Goal: Task Accomplishment & Management: Use online tool/utility

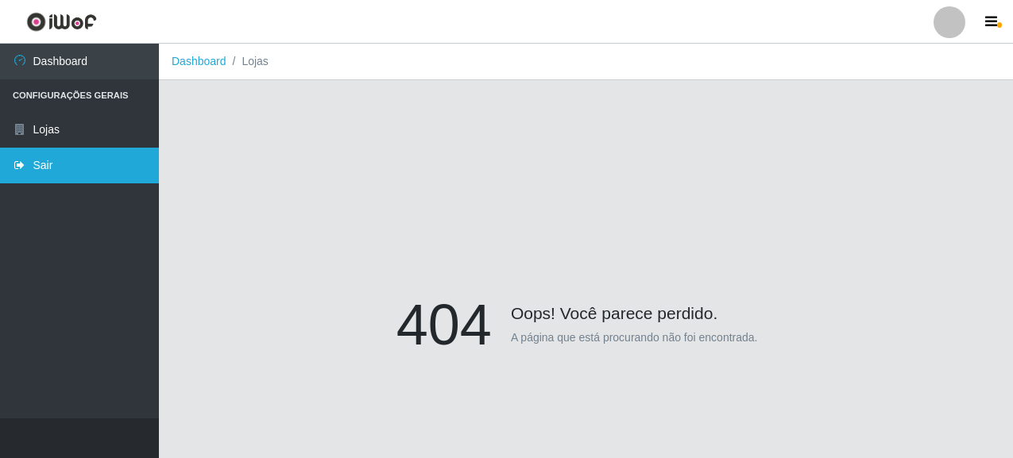
click at [71, 169] on link "Sair" at bounding box center [79, 166] width 159 height 36
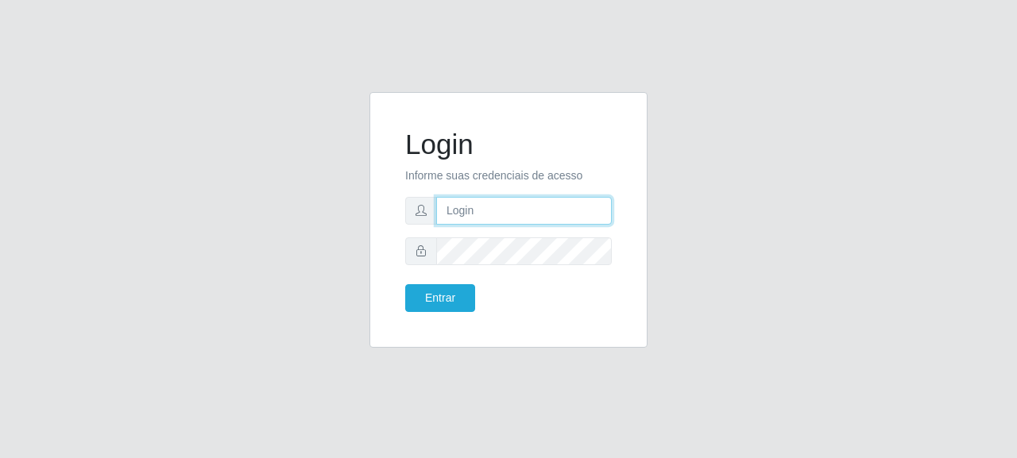
click at [488, 207] on input "text" at bounding box center [524, 211] width 176 height 28
type input "[EMAIL_ADDRESS][DOMAIN_NAME]"
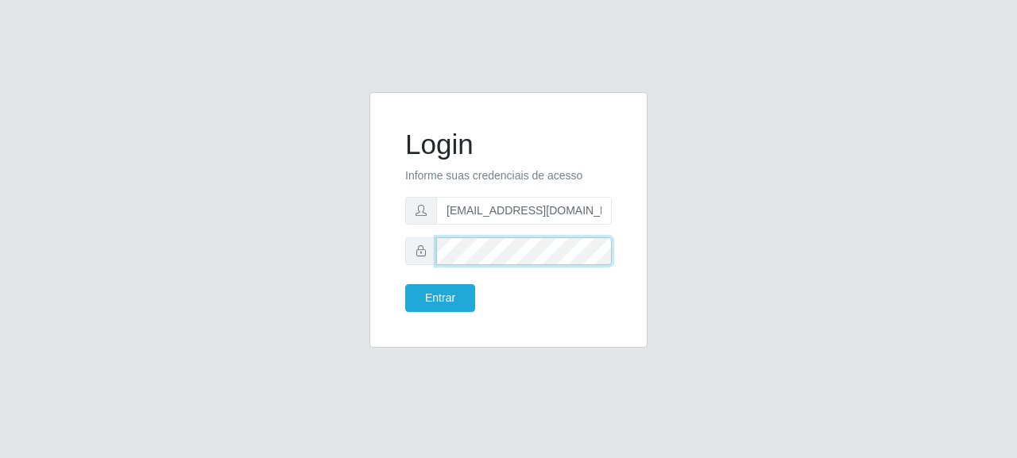
click at [405, 284] on button "Entrar" at bounding box center [440, 298] width 70 height 28
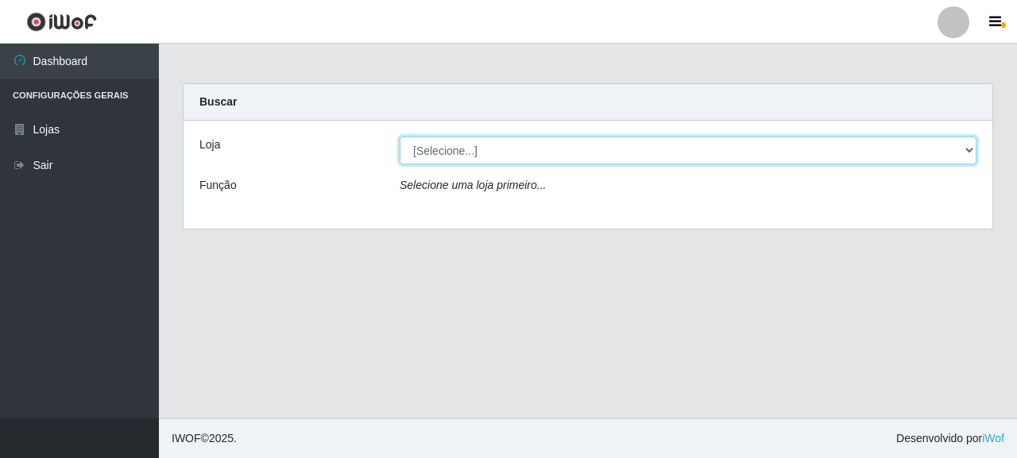
click at [525, 148] on select "[Selecione...] Supermercado Queiroz - [GEOGRAPHIC_DATA]" at bounding box center [687, 151] width 577 height 28
select select "496"
click at [399, 137] on select "[Selecione...] Supermercado Queiroz - [GEOGRAPHIC_DATA]" at bounding box center [687, 151] width 577 height 28
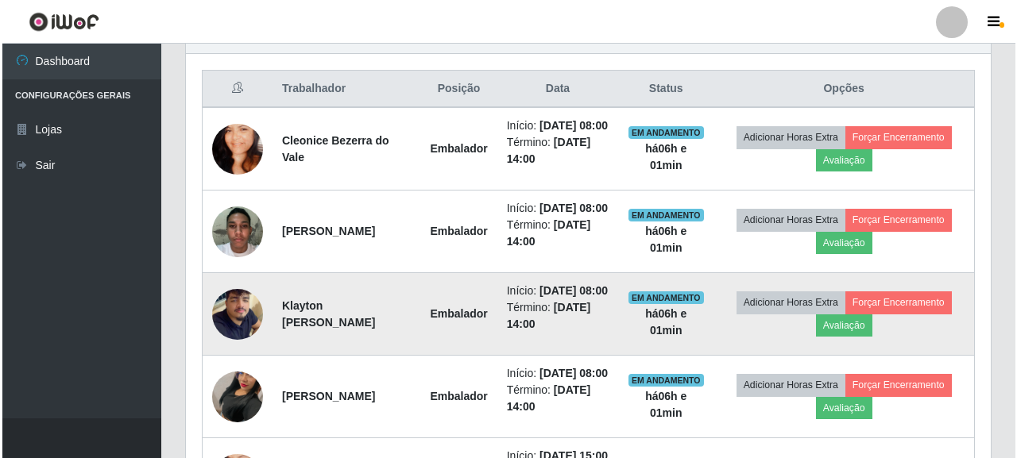
scroll to position [552, 0]
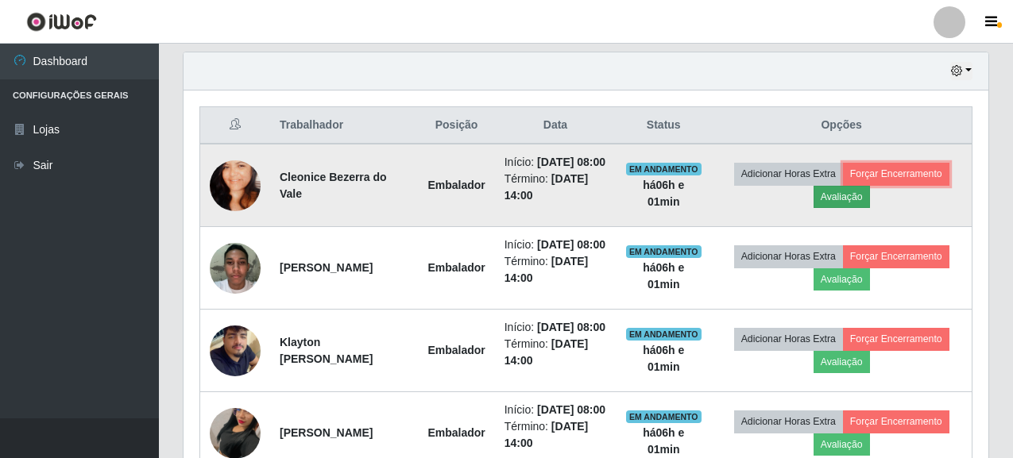
drag, startPoint x: 836, startPoint y: 206, endPoint x: 924, endPoint y: 197, distance: 87.9
click at [924, 197] on td "Adicionar Horas Extra Forçar Encerramento Avaliação" at bounding box center [841, 185] width 261 height 83
click at [870, 197] on button "Avaliação" at bounding box center [841, 197] width 56 height 22
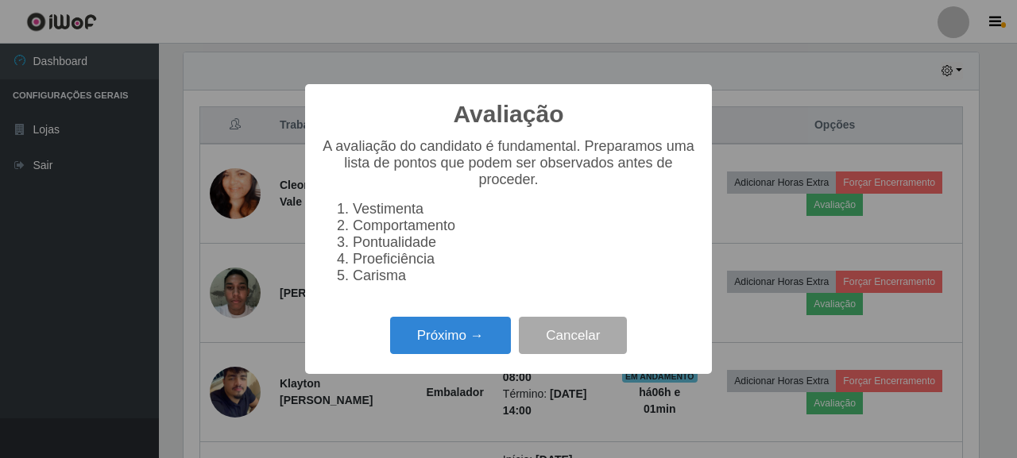
scroll to position [330, 795]
click at [467, 343] on button "Próximo →" at bounding box center [450, 335] width 121 height 37
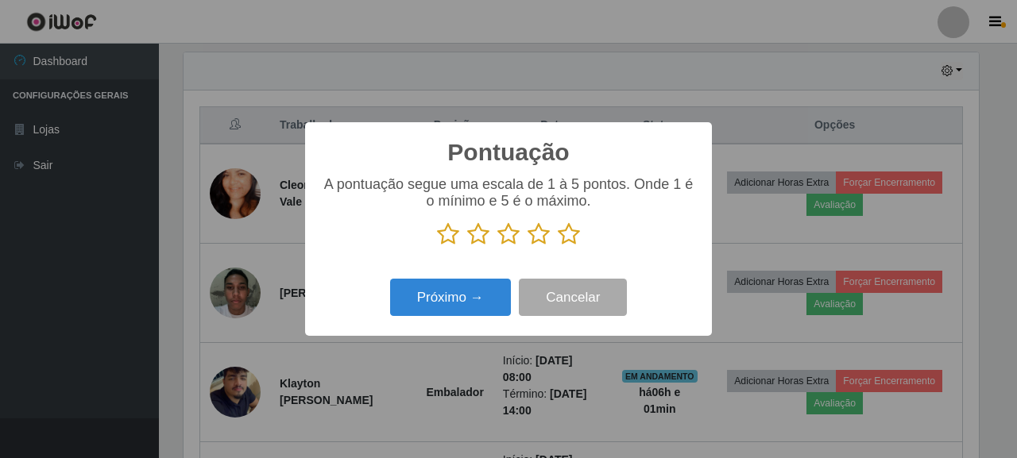
scroll to position [793899, 793433]
click at [574, 232] on icon at bounding box center [569, 234] width 22 height 24
click at [558, 246] on input "radio" at bounding box center [558, 246] width 0 height 0
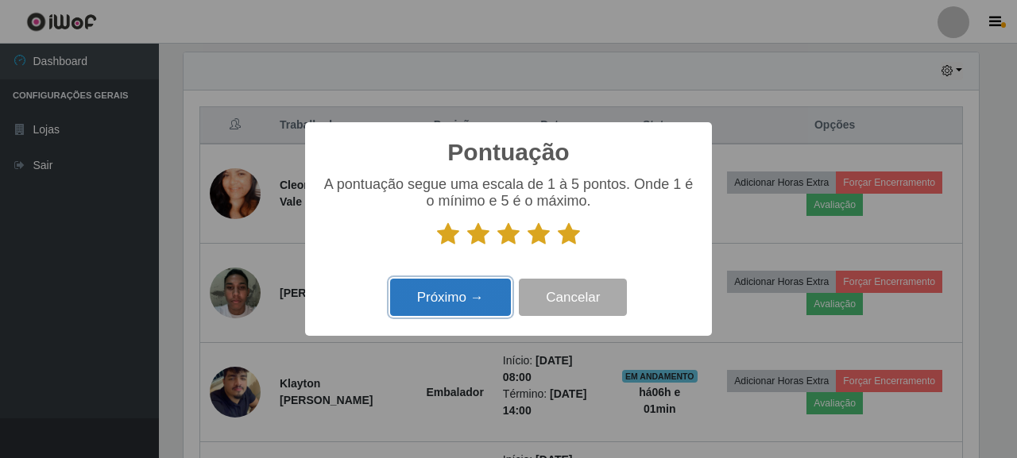
click at [476, 296] on button "Próximo →" at bounding box center [450, 297] width 121 height 37
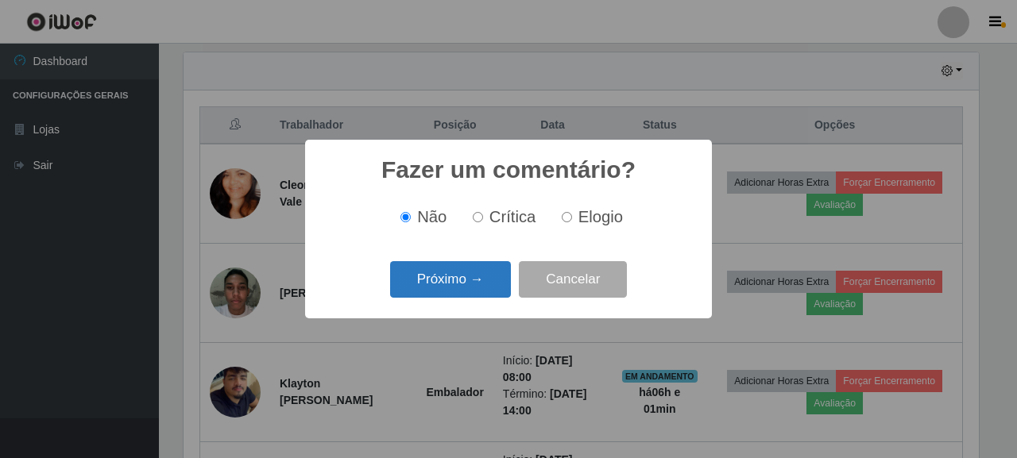
click at [475, 275] on button "Próximo →" at bounding box center [450, 279] width 121 height 37
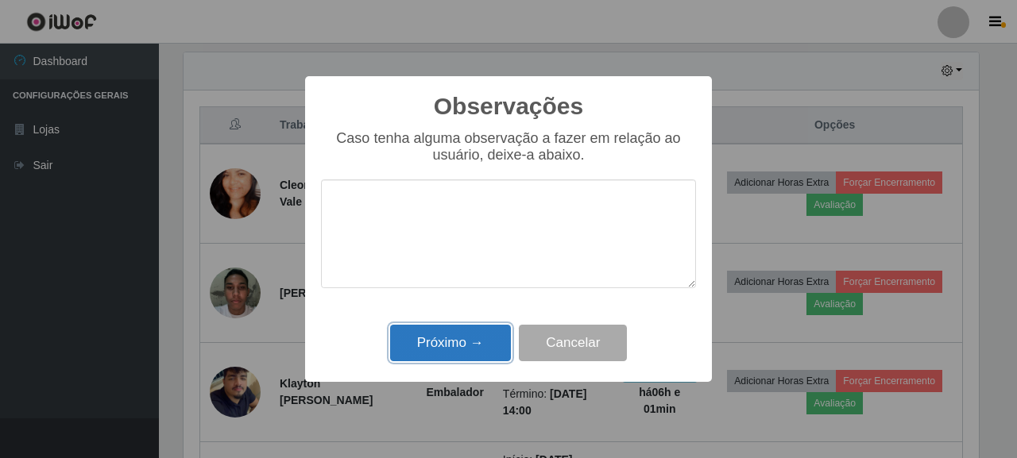
click at [448, 356] on button "Próximo →" at bounding box center [450, 343] width 121 height 37
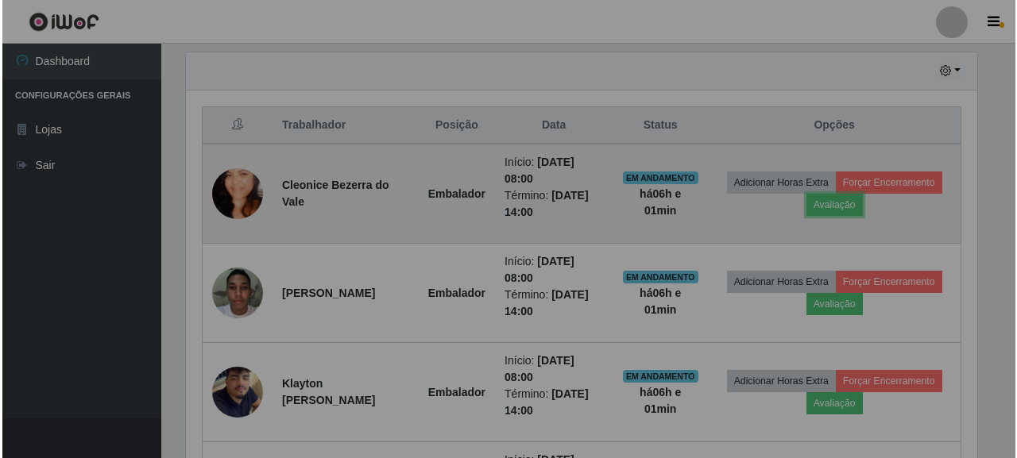
scroll to position [330, 805]
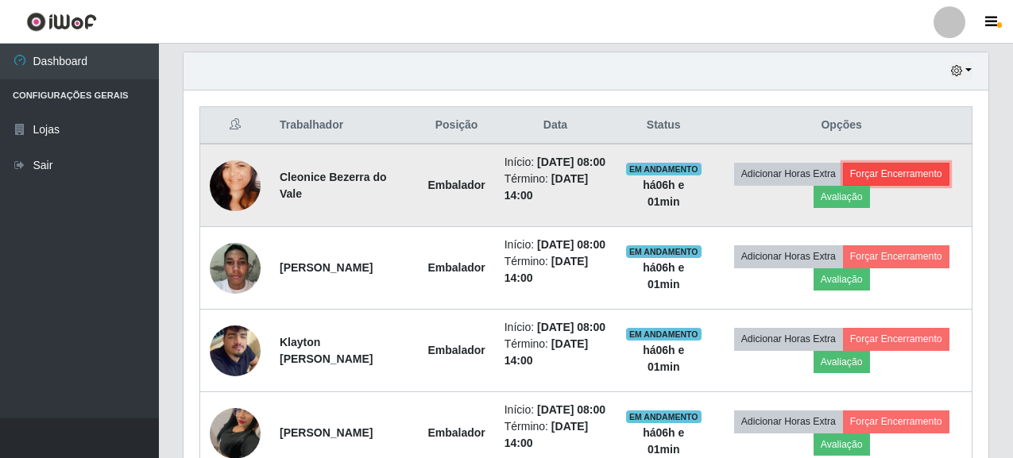
click at [843, 185] on button "Forçar Encerramento" at bounding box center [896, 174] width 106 height 22
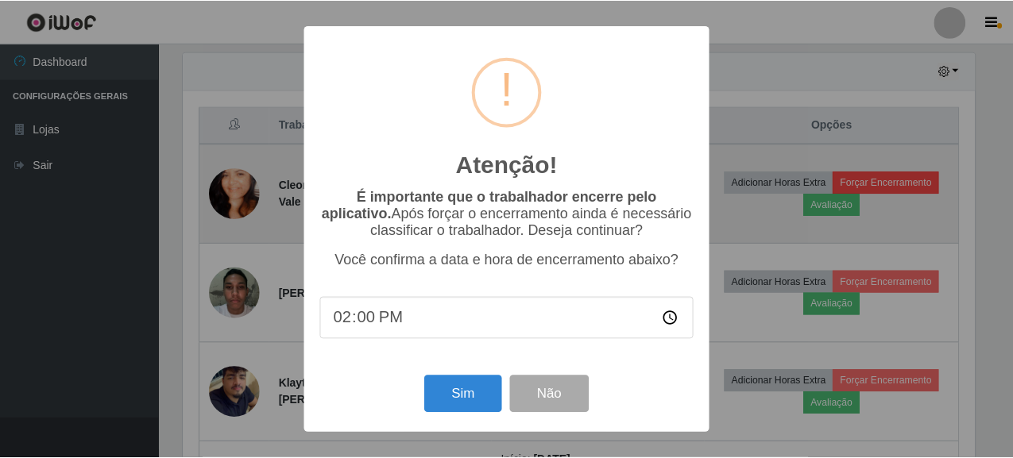
scroll to position [330, 795]
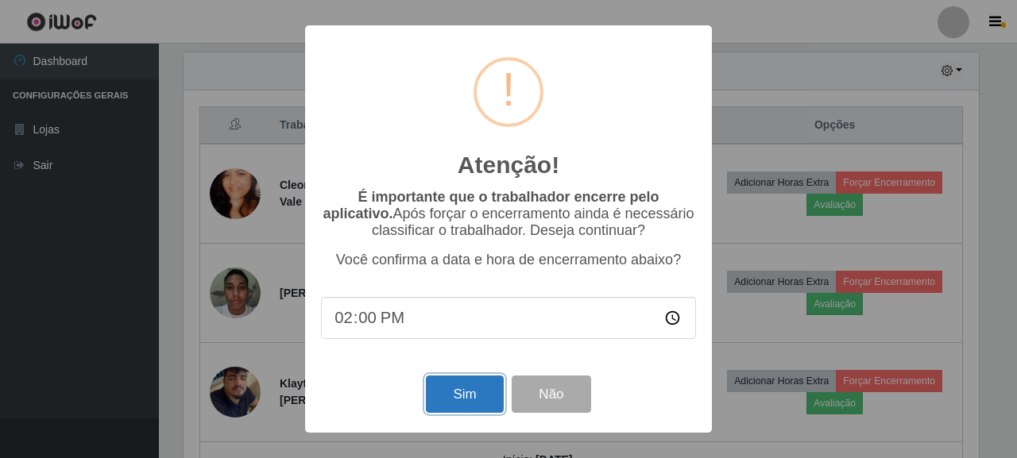
click at [467, 404] on button "Sim" at bounding box center [464, 394] width 77 height 37
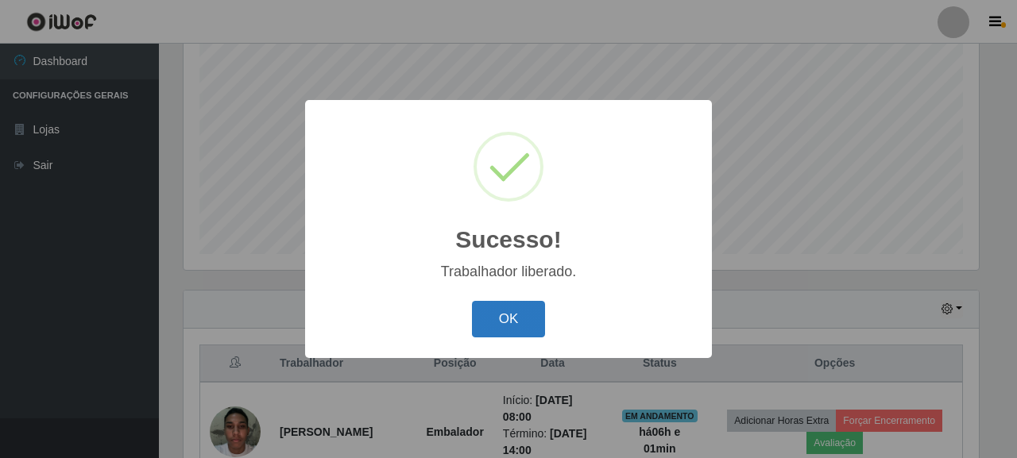
click at [515, 326] on button "OK" at bounding box center [509, 319] width 74 height 37
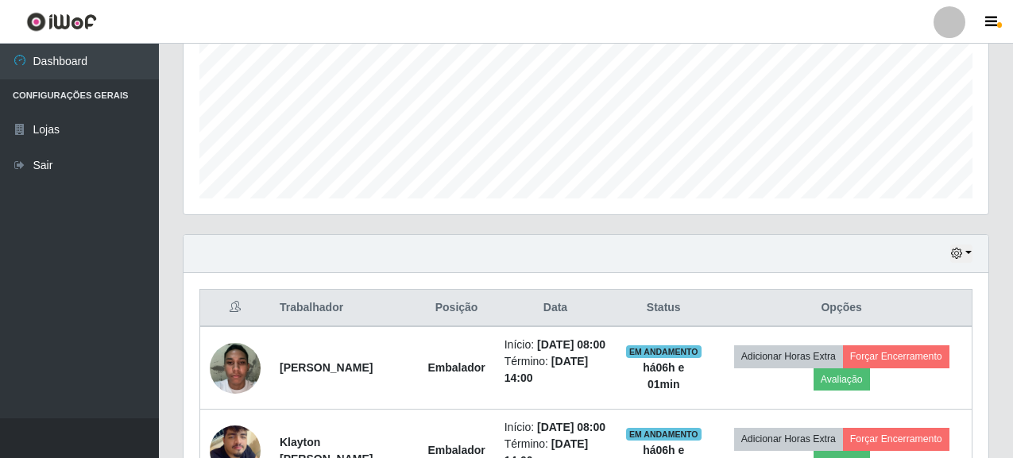
scroll to position [473, 0]
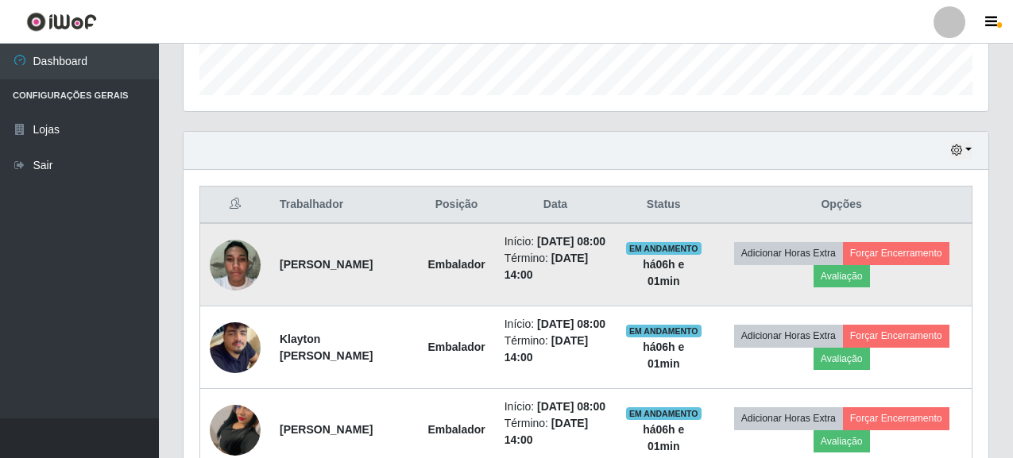
drag, startPoint x: 280, startPoint y: 276, endPoint x: 378, endPoint y: 276, distance: 98.5
click at [378, 276] on td "[PERSON_NAME]" at bounding box center [344, 264] width 148 height 83
copy strong "[PERSON_NAME]"
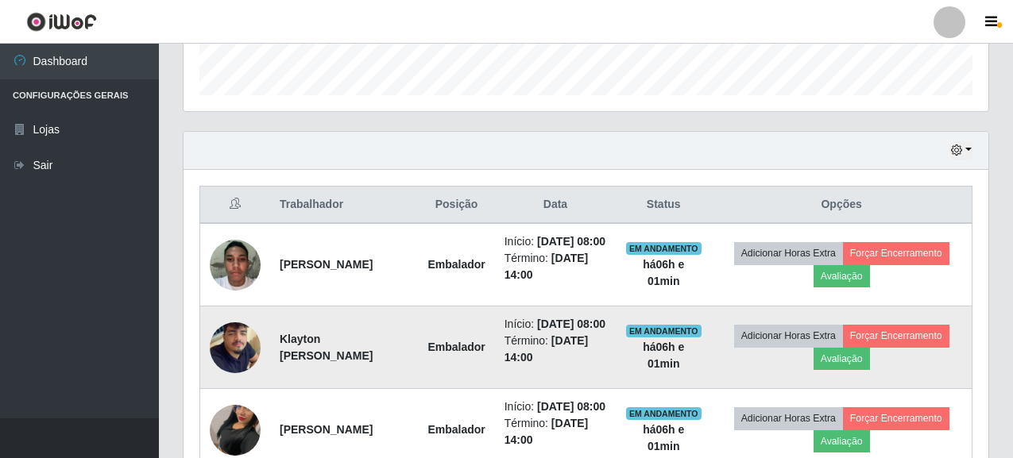
scroll to position [552, 0]
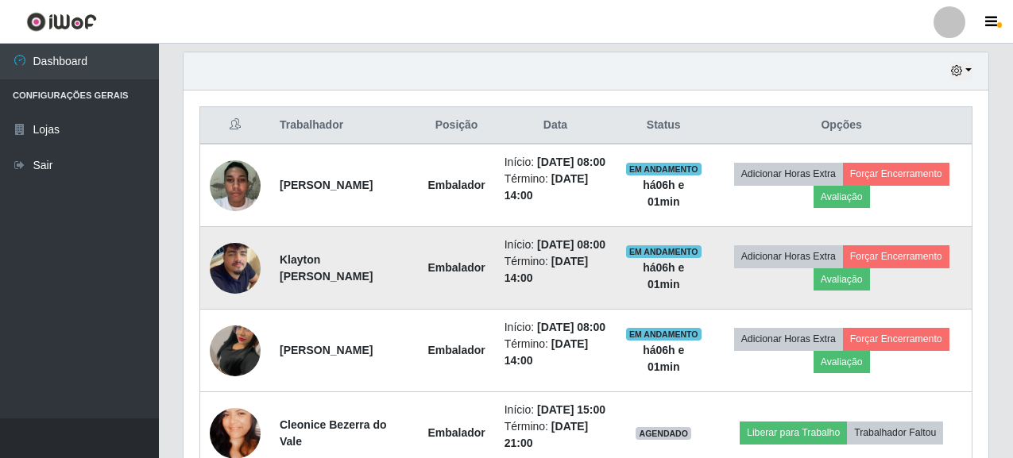
drag, startPoint x: 280, startPoint y: 287, endPoint x: 382, endPoint y: 306, distance: 104.2
click at [382, 306] on td "Klayton [PERSON_NAME]" at bounding box center [344, 268] width 148 height 83
copy strong "Klayton [PERSON_NAME]"
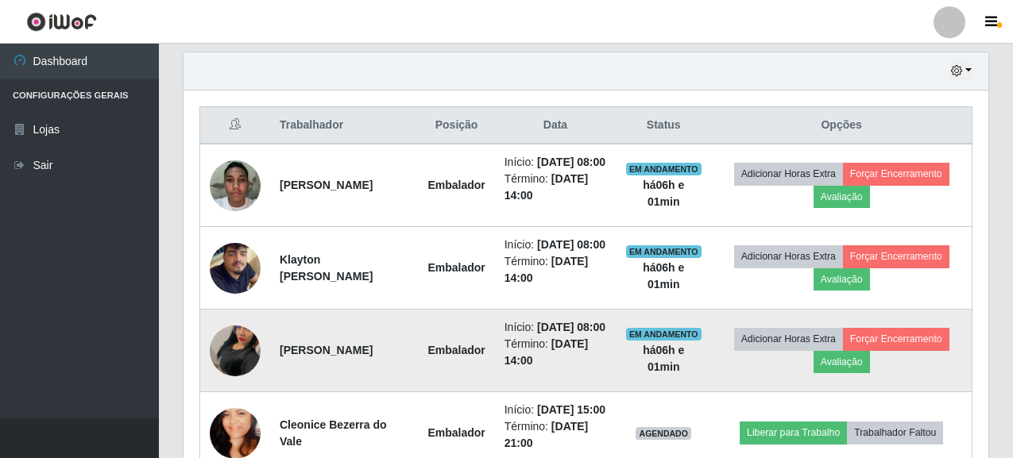
drag, startPoint x: 276, startPoint y: 379, endPoint x: 388, endPoint y: 403, distance: 115.4
click at [388, 392] on td "[PERSON_NAME]" at bounding box center [344, 351] width 148 height 83
copy strong "[PERSON_NAME]"
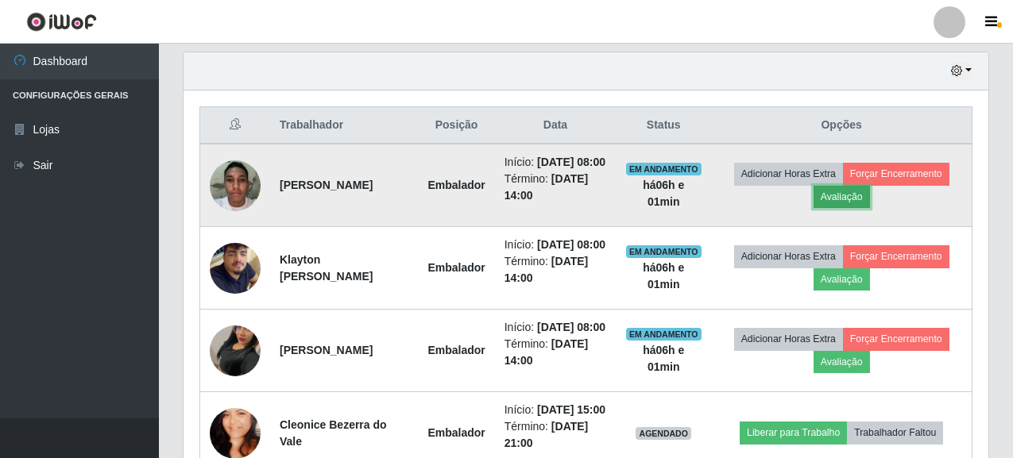
click at [870, 200] on button "Avaliação" at bounding box center [841, 197] width 56 height 22
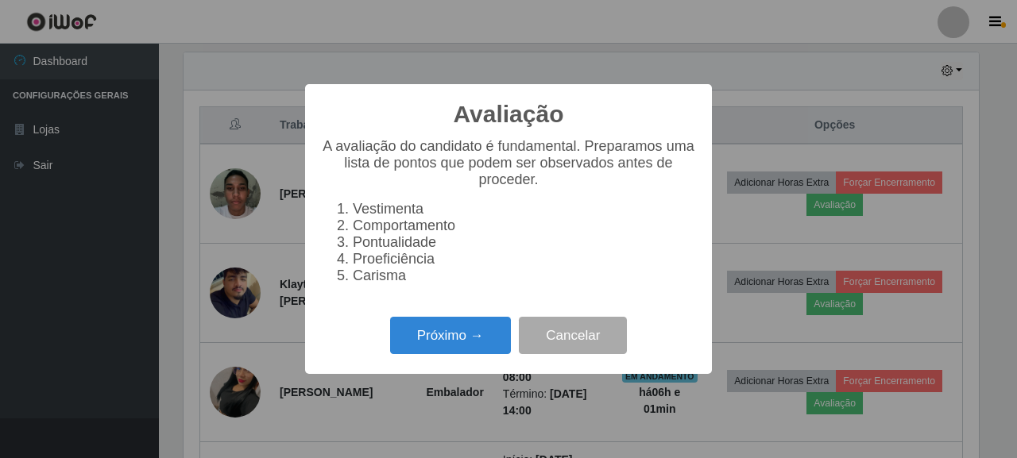
scroll to position [330, 795]
click at [444, 349] on button "Próximo →" at bounding box center [450, 335] width 121 height 37
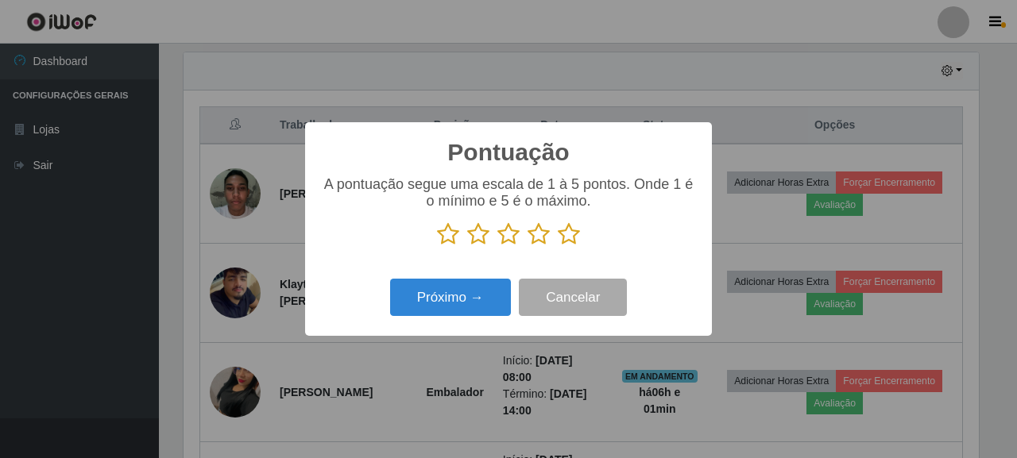
scroll to position [793899, 793433]
click at [552, 234] on p at bounding box center [508, 234] width 375 height 24
click at [561, 234] on icon at bounding box center [569, 234] width 22 height 24
click at [558, 246] on input "radio" at bounding box center [558, 246] width 0 height 0
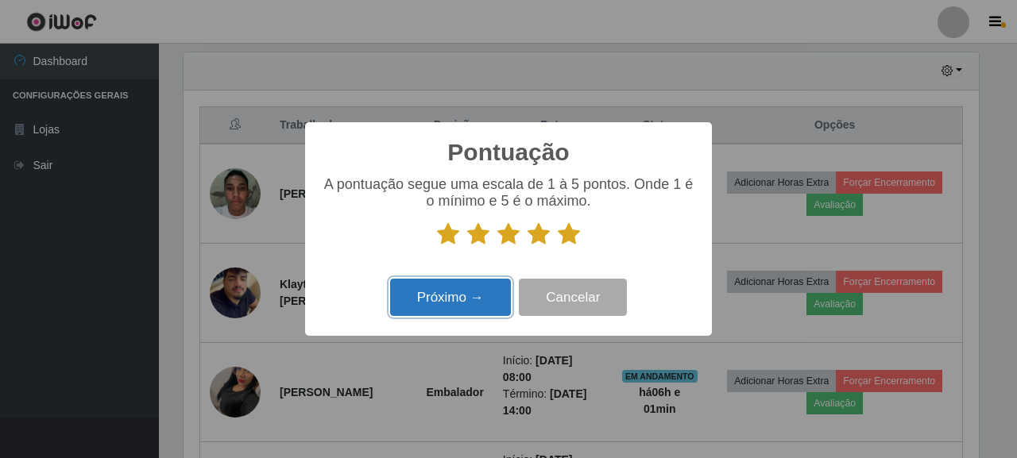
click at [457, 297] on button "Próximo →" at bounding box center [450, 297] width 121 height 37
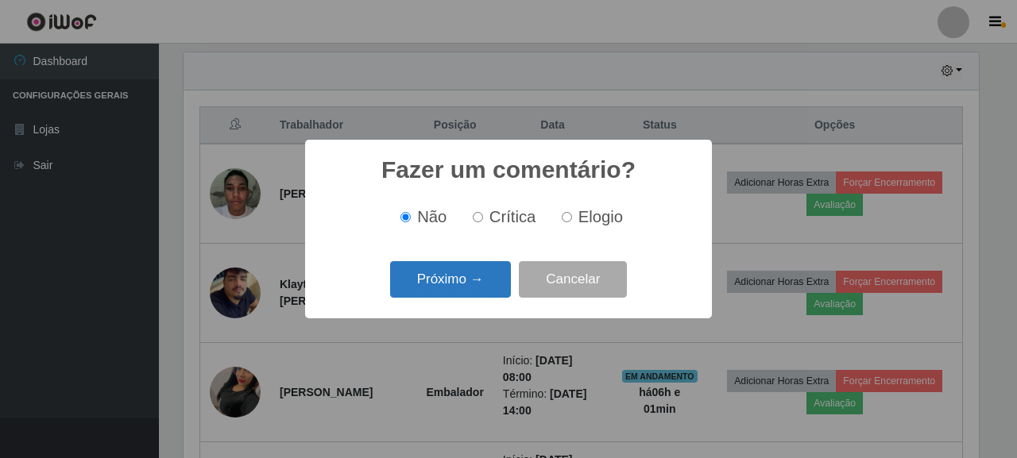
click at [437, 286] on button "Próximo →" at bounding box center [450, 279] width 121 height 37
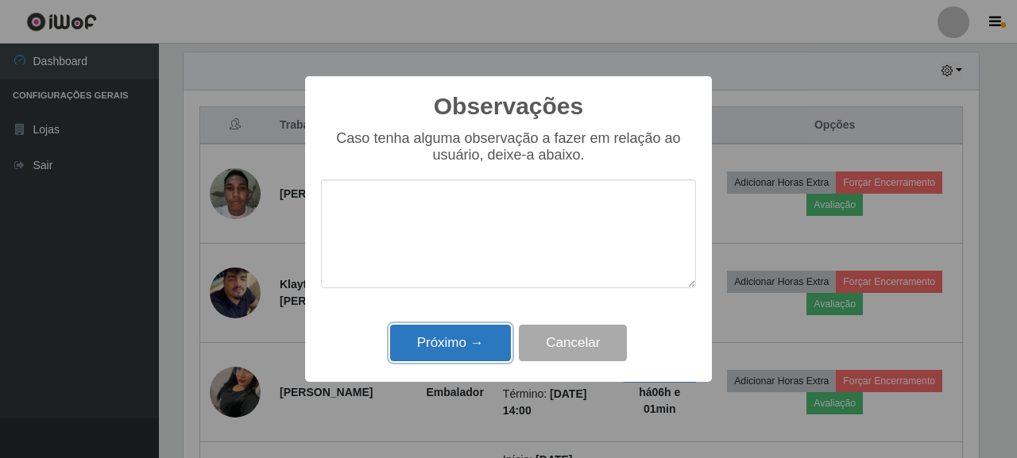
click at [437, 353] on button "Próximo →" at bounding box center [450, 343] width 121 height 37
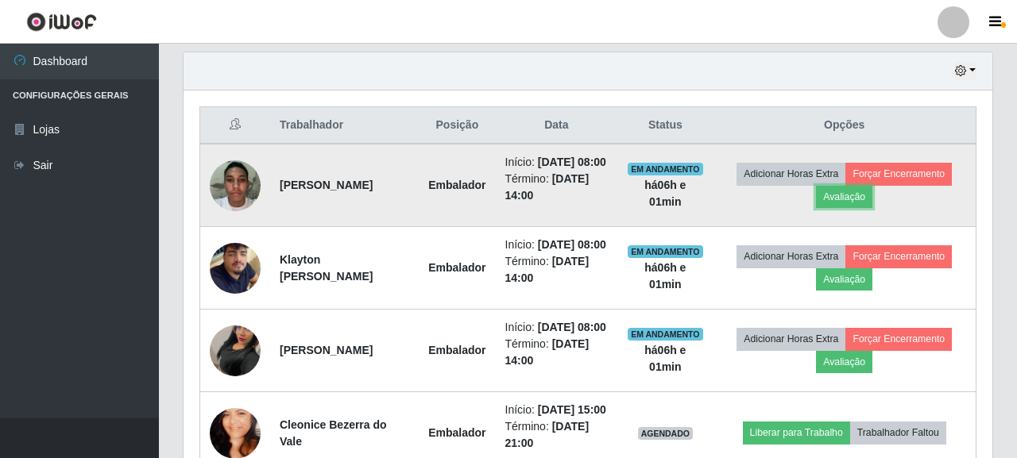
scroll to position [330, 805]
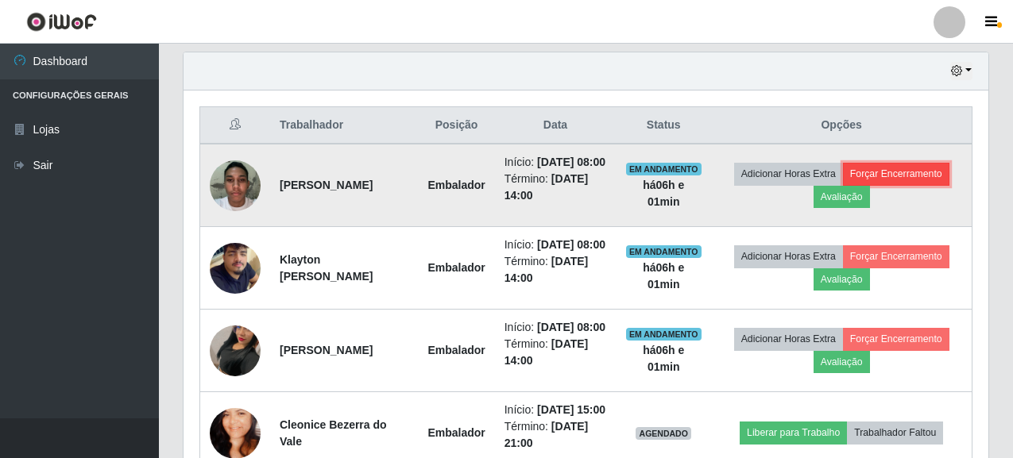
click at [843, 185] on button "Forçar Encerramento" at bounding box center [896, 174] width 106 height 22
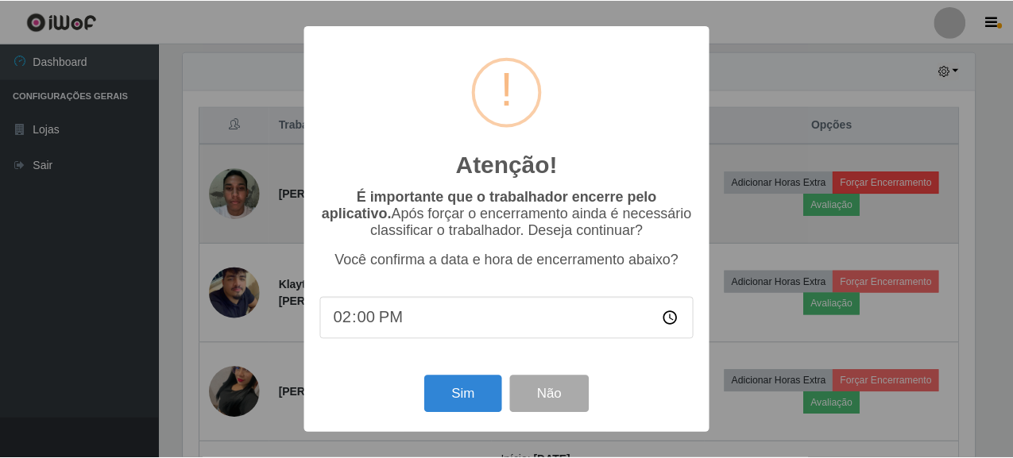
scroll to position [330, 795]
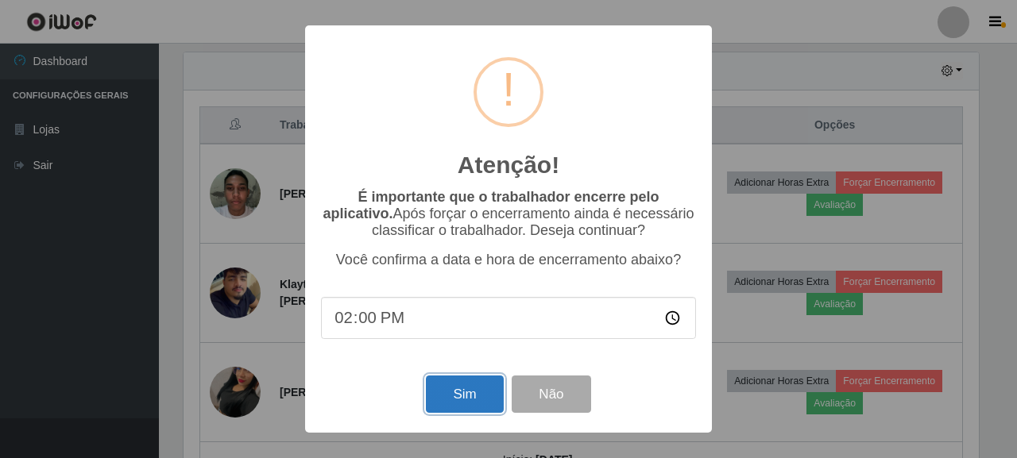
click at [473, 395] on button "Sim" at bounding box center [464, 394] width 77 height 37
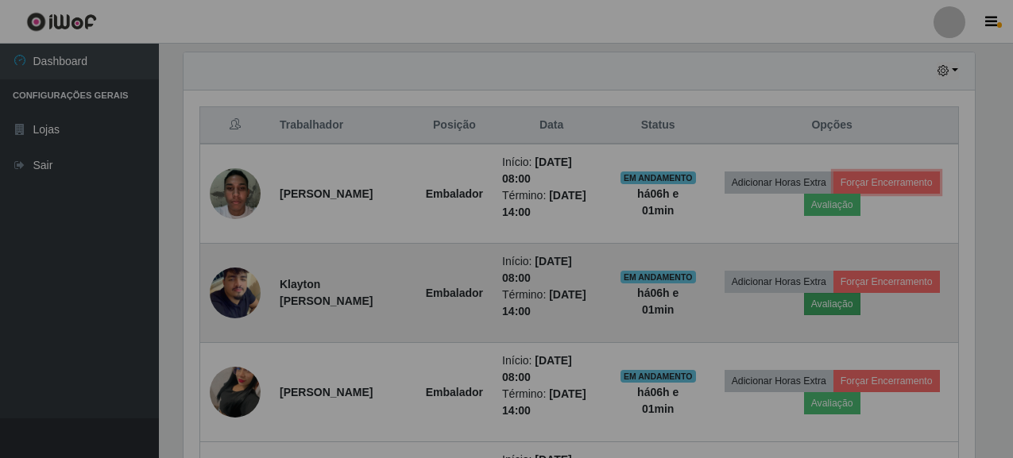
scroll to position [0, 0]
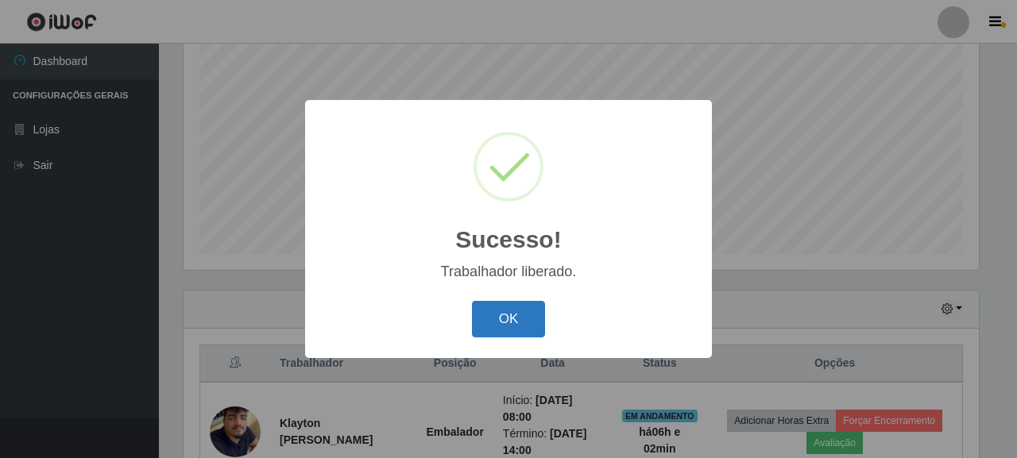
click at [517, 313] on button "OK" at bounding box center [509, 319] width 74 height 37
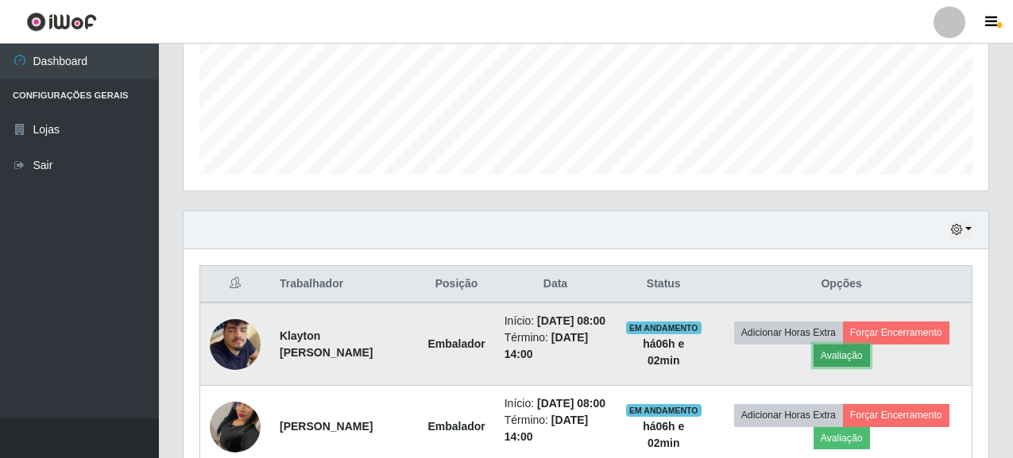
click at [870, 358] on button "Avaliação" at bounding box center [841, 356] width 56 height 22
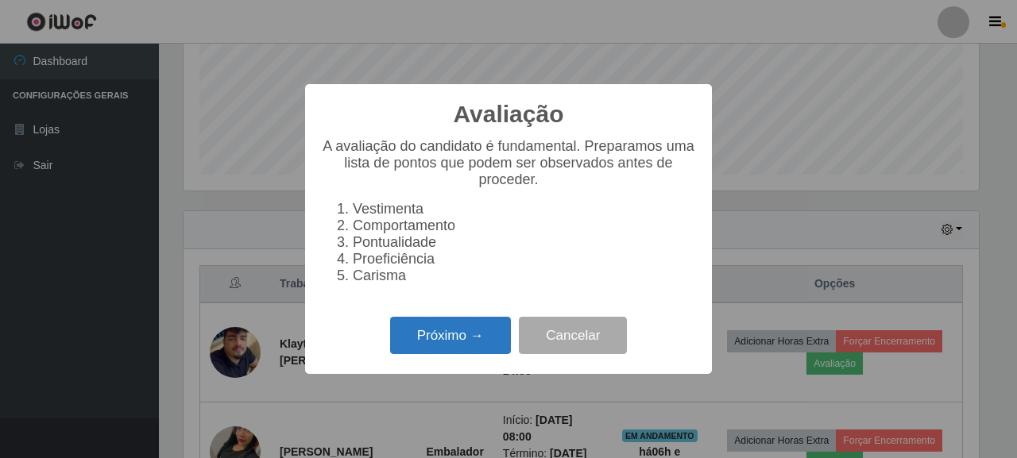
click at [483, 329] on button "Próximo →" at bounding box center [450, 335] width 121 height 37
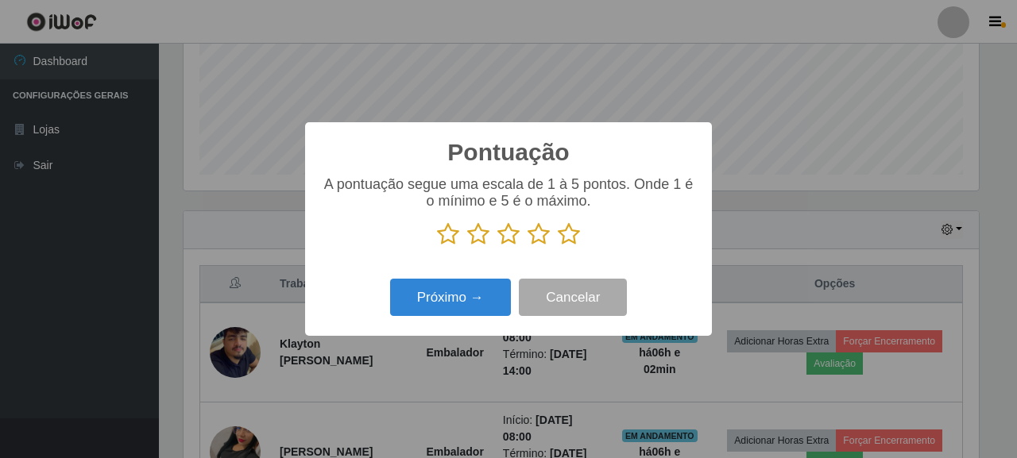
click at [574, 238] on icon at bounding box center [569, 234] width 22 height 24
click at [558, 246] on input "radio" at bounding box center [558, 246] width 0 height 0
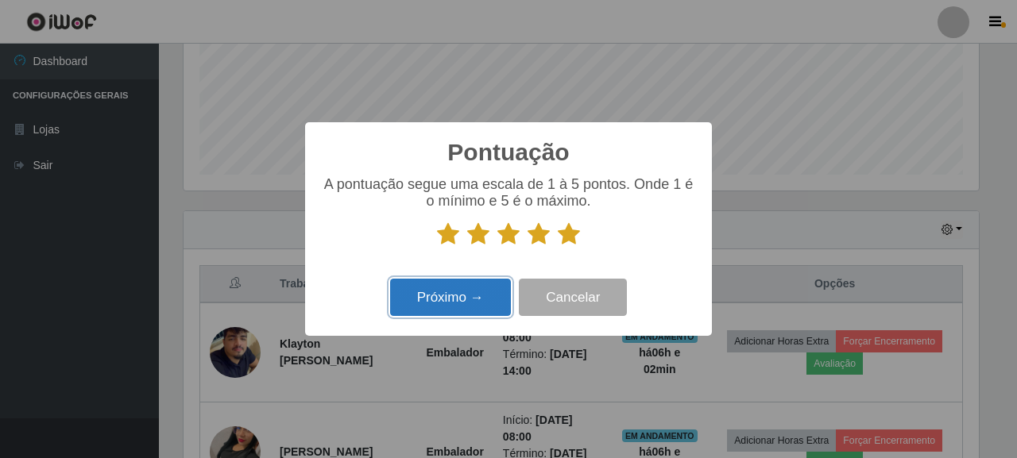
click at [433, 311] on button "Próximo →" at bounding box center [450, 297] width 121 height 37
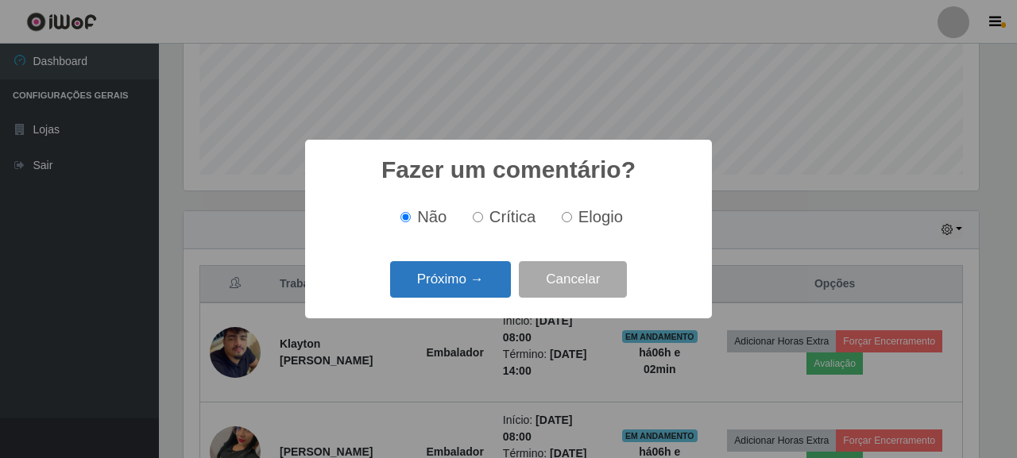
click at [439, 284] on button "Próximo →" at bounding box center [450, 279] width 121 height 37
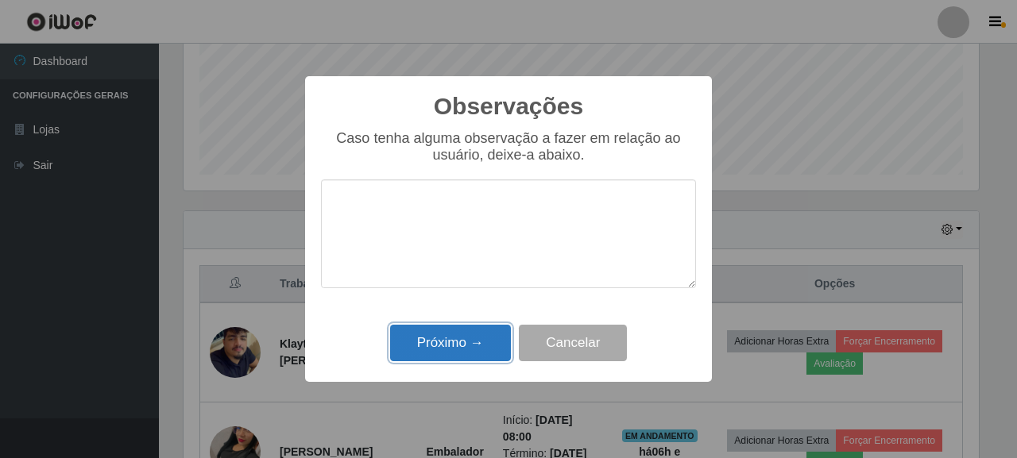
click at [474, 343] on button "Próximo →" at bounding box center [450, 343] width 121 height 37
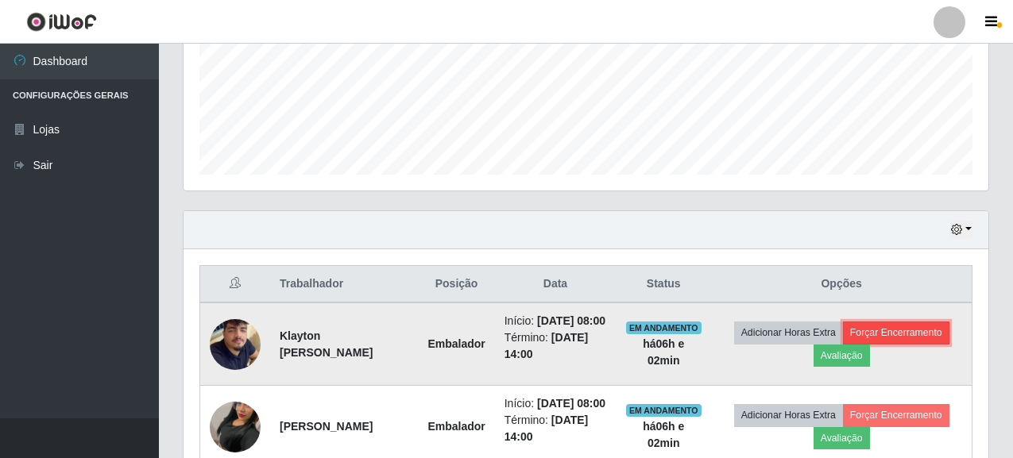
click at [843, 344] on button "Forçar Encerramento" at bounding box center [896, 333] width 106 height 22
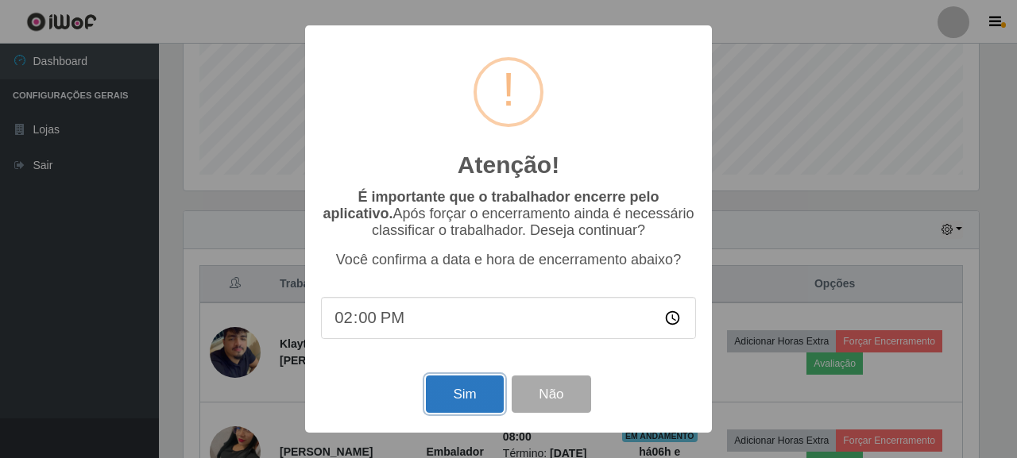
click at [456, 389] on button "Sim" at bounding box center [464, 394] width 77 height 37
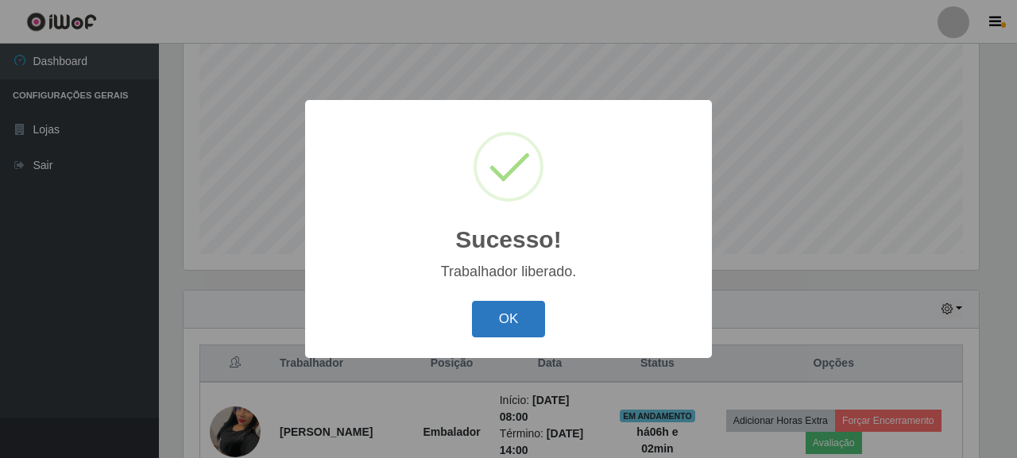
click at [490, 337] on button "OK" at bounding box center [509, 319] width 74 height 37
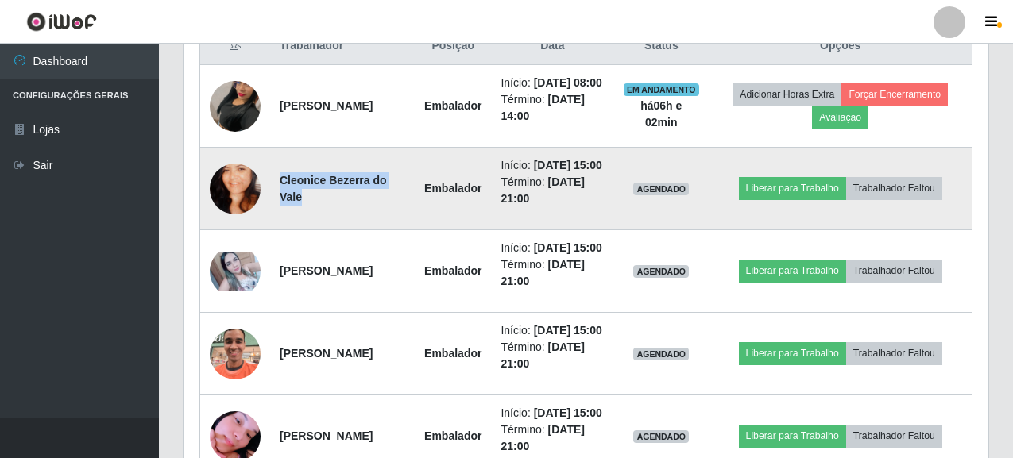
drag, startPoint x: 280, startPoint y: 210, endPoint x: 409, endPoint y: 219, distance: 129.0
click at [409, 219] on td "Cleonice Bezerra do Vale" at bounding box center [342, 189] width 145 height 83
copy strong "Cleonice Bezerra do Vale"
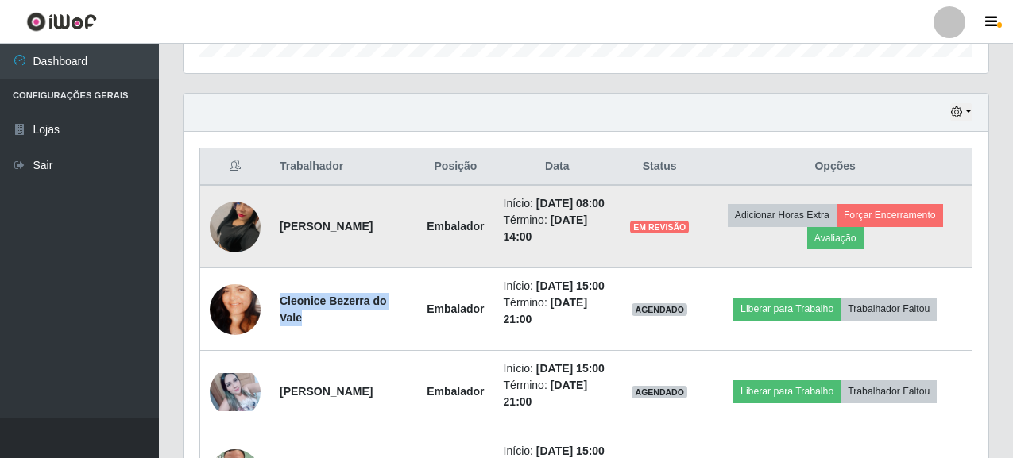
scroll to position [473, 0]
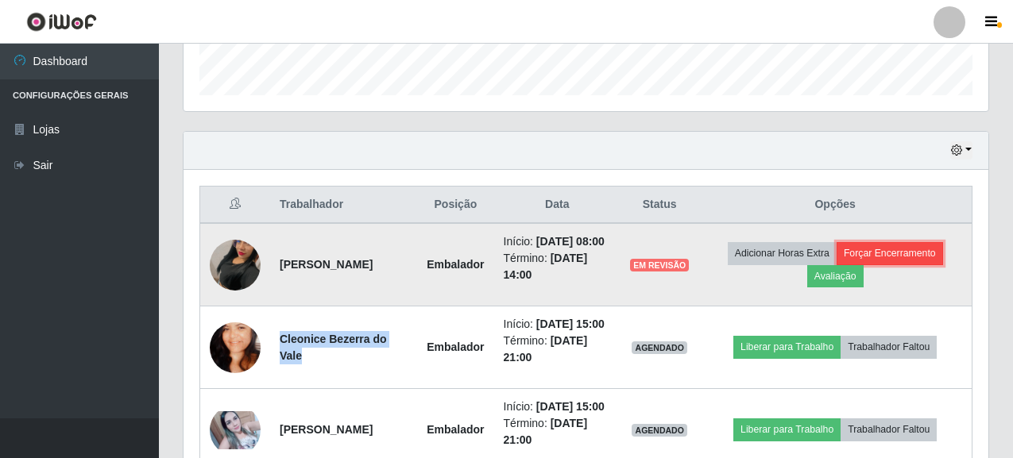
click at [876, 264] on button "Forçar Encerramento" at bounding box center [889, 253] width 106 height 22
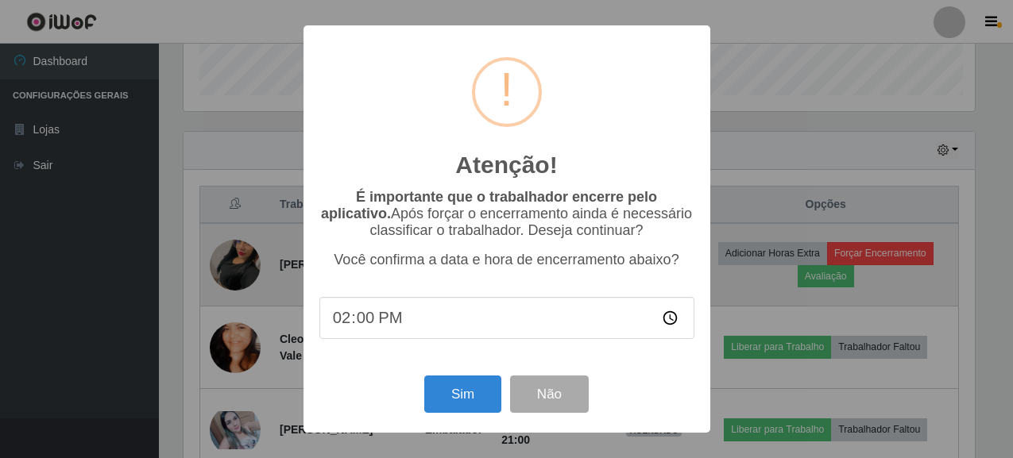
scroll to position [330, 795]
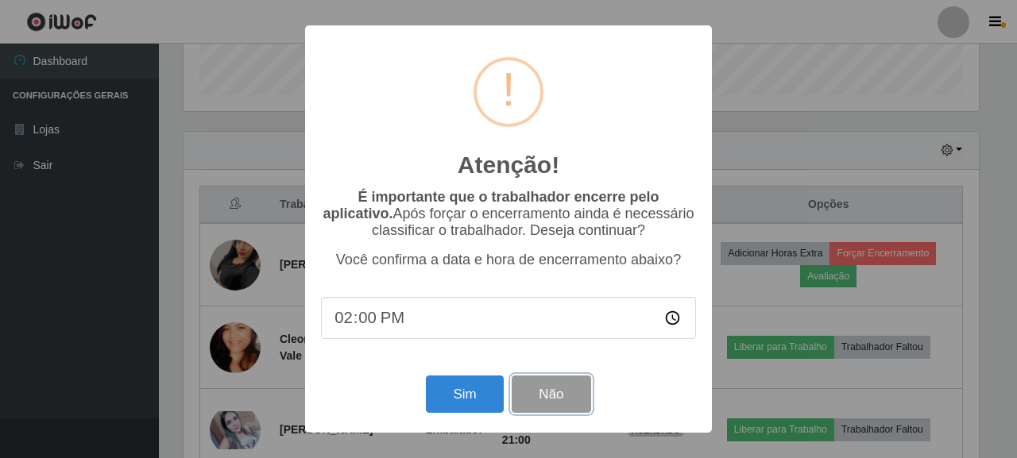
click at [548, 398] on button "Não" at bounding box center [550, 394] width 79 height 37
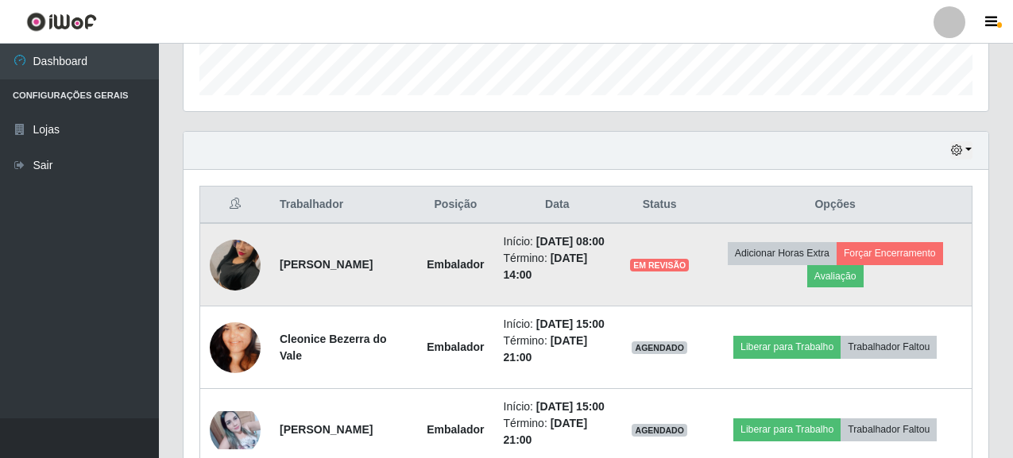
scroll to position [330, 805]
click at [834, 283] on button "Avaliação" at bounding box center [835, 276] width 56 height 22
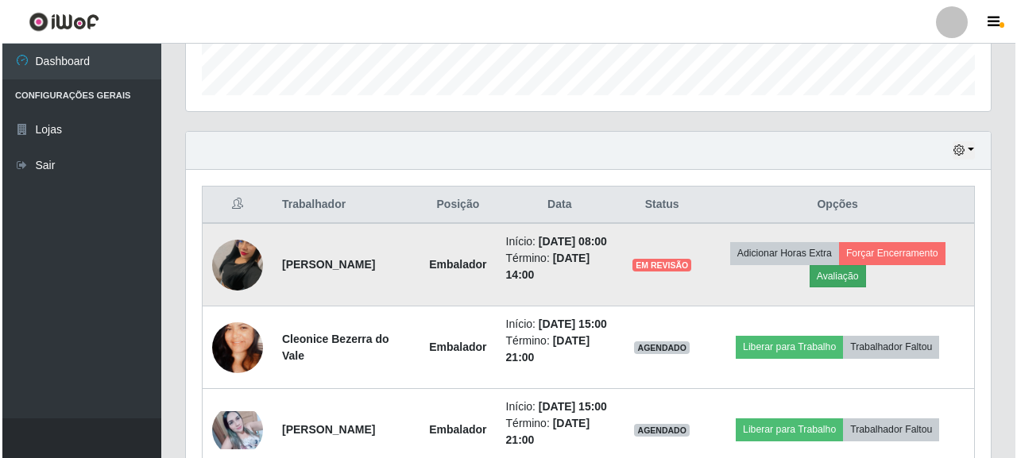
scroll to position [330, 795]
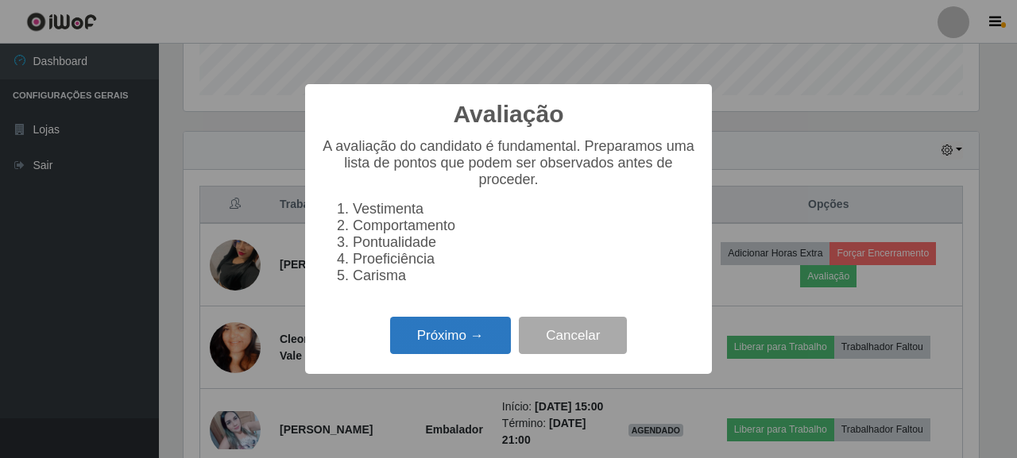
click at [411, 339] on button "Próximo →" at bounding box center [450, 335] width 121 height 37
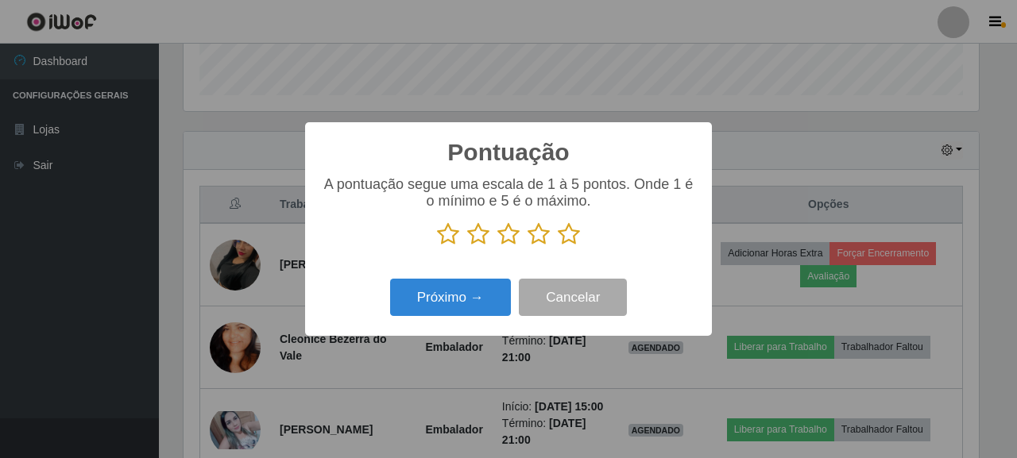
scroll to position [793899, 793433]
click at [559, 241] on icon at bounding box center [569, 234] width 22 height 24
click at [558, 246] on input "radio" at bounding box center [558, 246] width 0 height 0
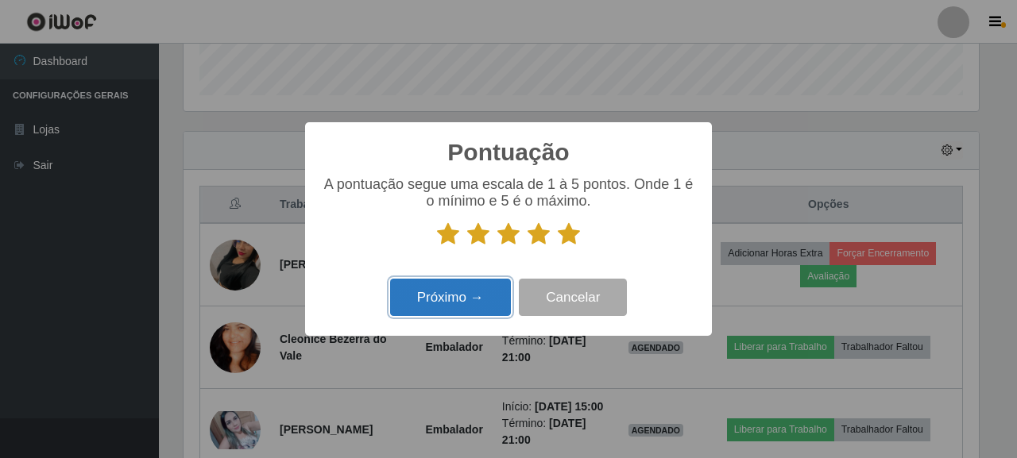
click at [472, 299] on button "Próximo →" at bounding box center [450, 297] width 121 height 37
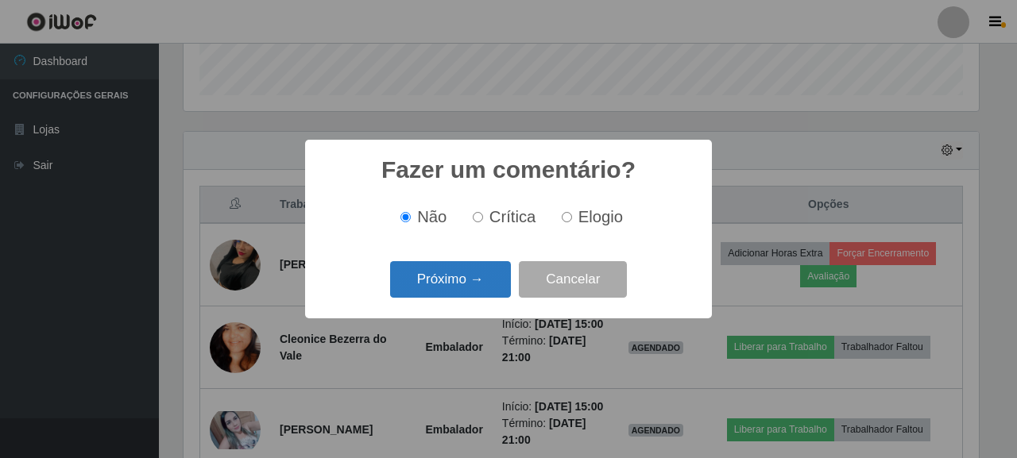
click at [488, 276] on button "Próximo →" at bounding box center [450, 279] width 121 height 37
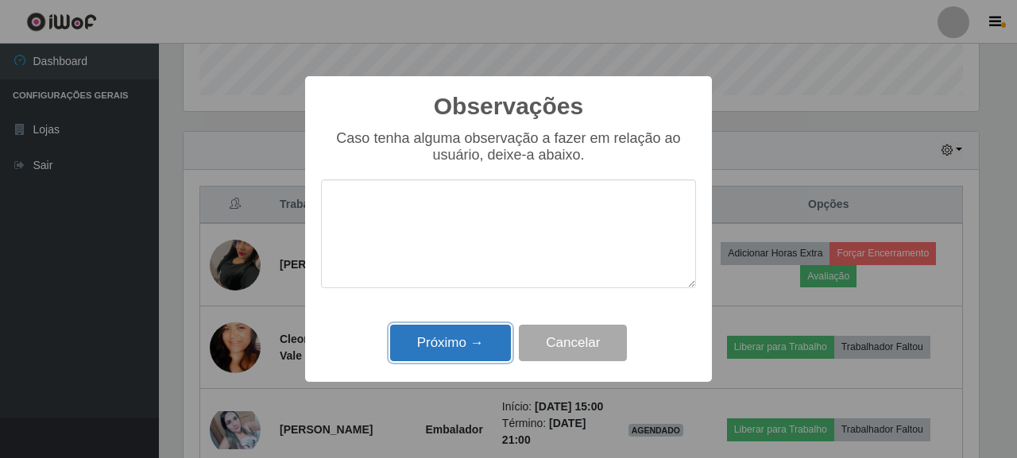
click at [414, 348] on button "Próximo →" at bounding box center [450, 343] width 121 height 37
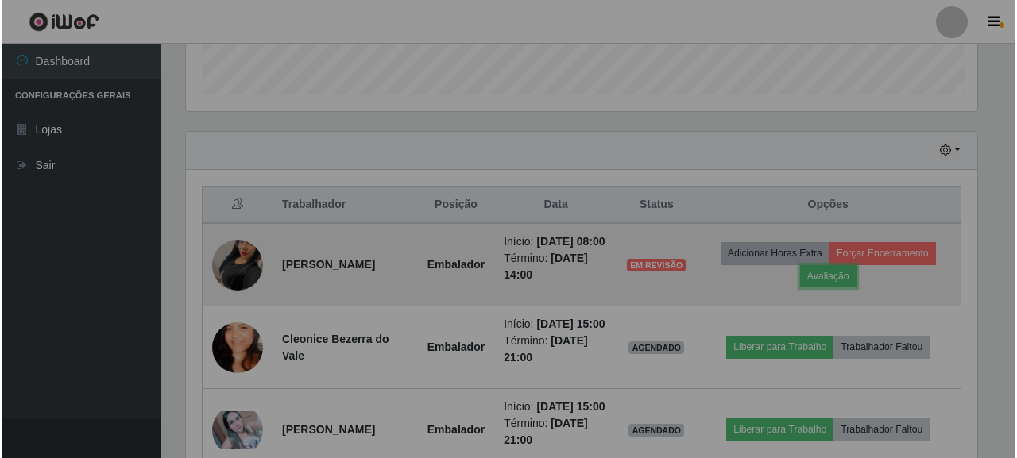
scroll to position [330, 805]
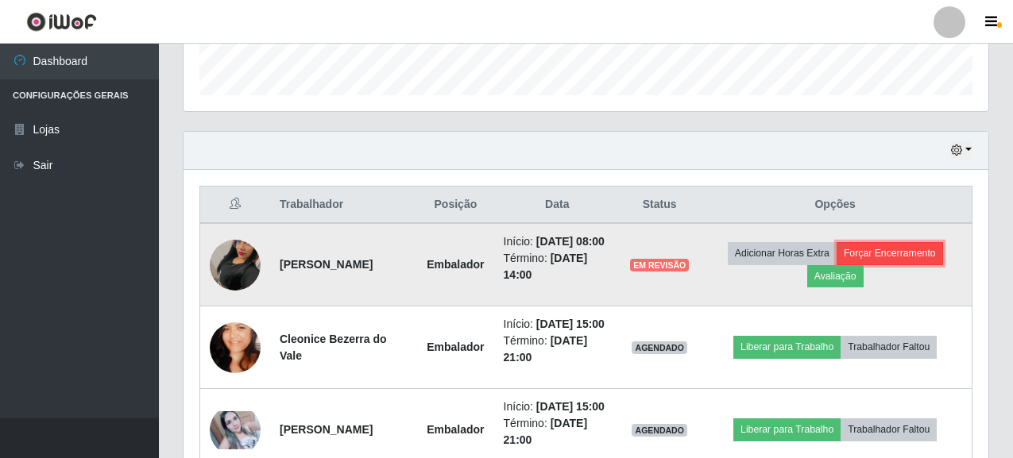
click at [875, 262] on button "Forçar Encerramento" at bounding box center [889, 253] width 106 height 22
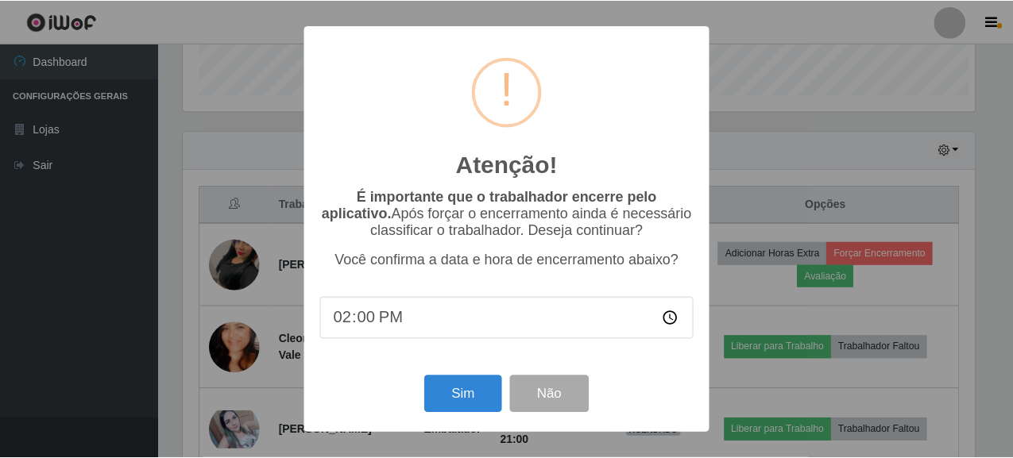
scroll to position [330, 795]
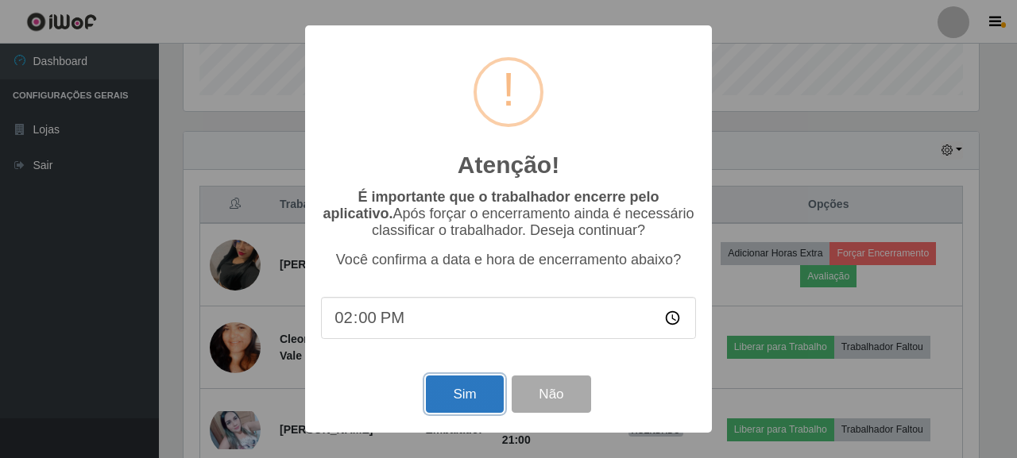
click at [448, 384] on button "Sim" at bounding box center [464, 394] width 77 height 37
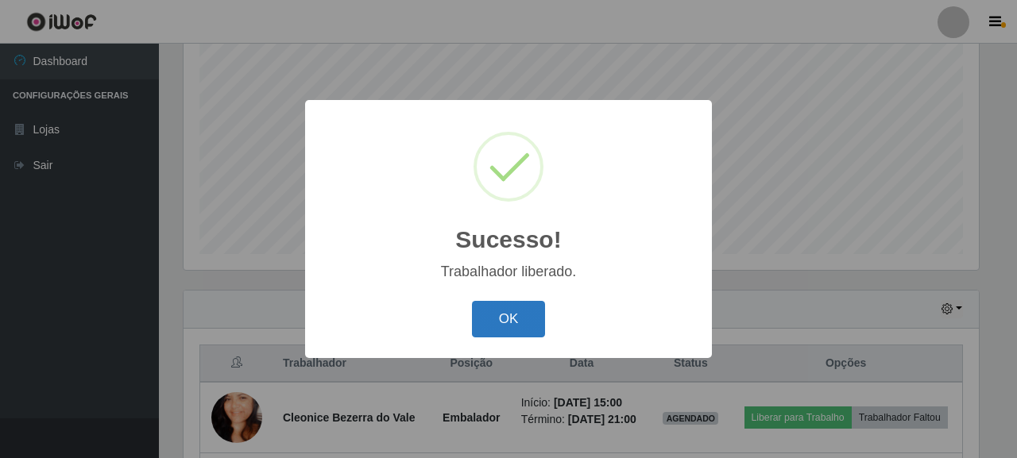
click at [498, 322] on button "OK" at bounding box center [509, 319] width 74 height 37
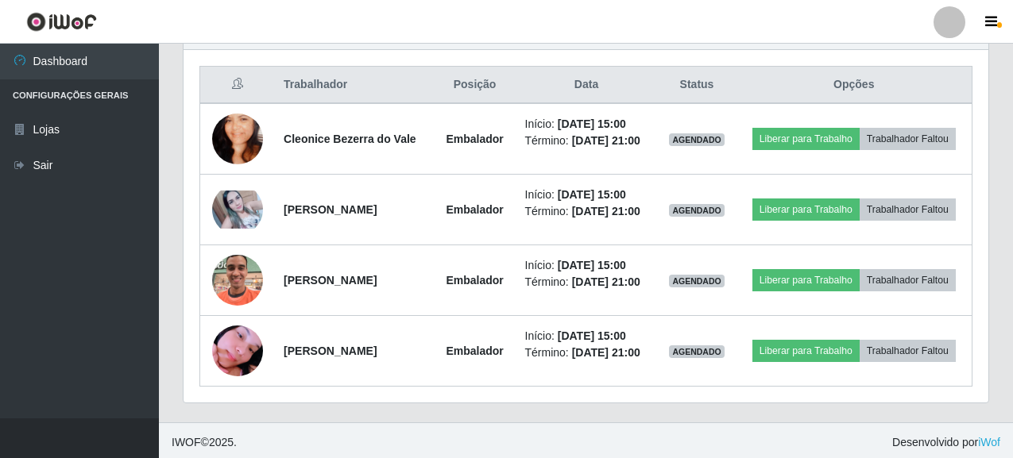
scroll to position [565, 0]
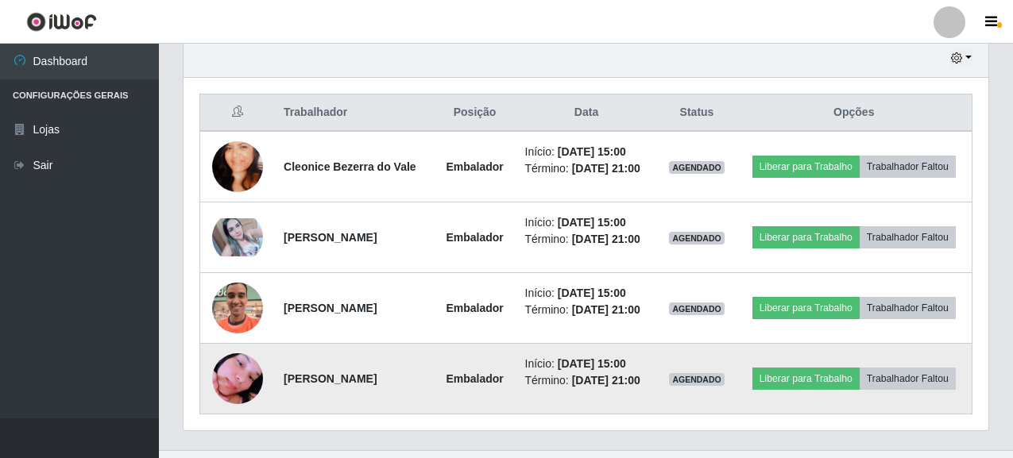
drag, startPoint x: 280, startPoint y: 173, endPoint x: 680, endPoint y: 429, distance: 475.0
click at [680, 415] on tbody "Cleonice Bezerra do Vale Embalador Início: [DATE] 15:00 Término: [DATE] 21:00 A…" at bounding box center [586, 273] width 772 height 284
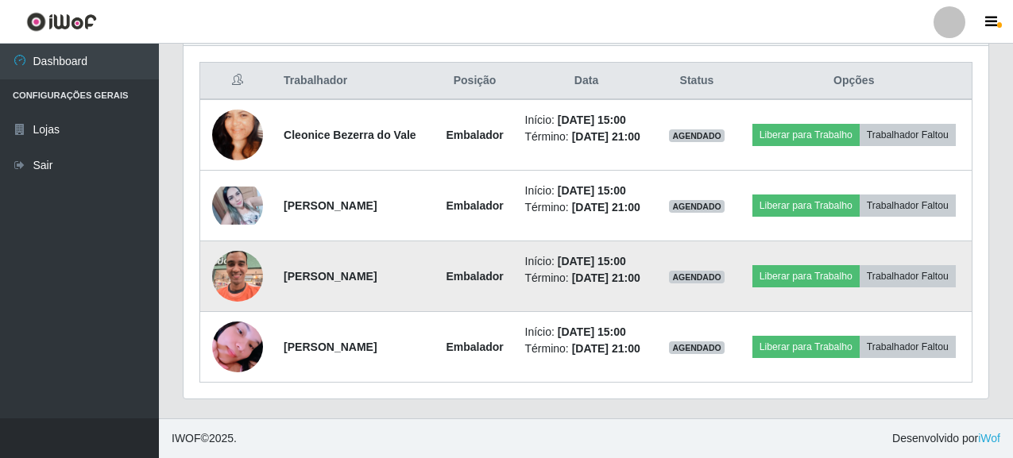
scroll to position [644, 0]
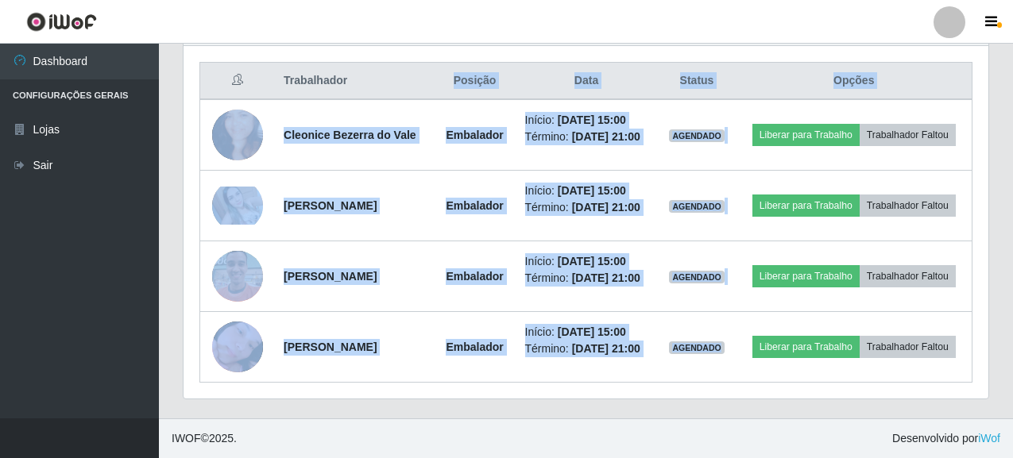
drag, startPoint x: 747, startPoint y: 345, endPoint x: 425, endPoint y: 44, distance: 440.6
click at [425, 62] on table "Trabalhador Posição Data Status Opções Cleonice Bezerra do Vale Embalador Iníci…" at bounding box center [585, 222] width 773 height 321
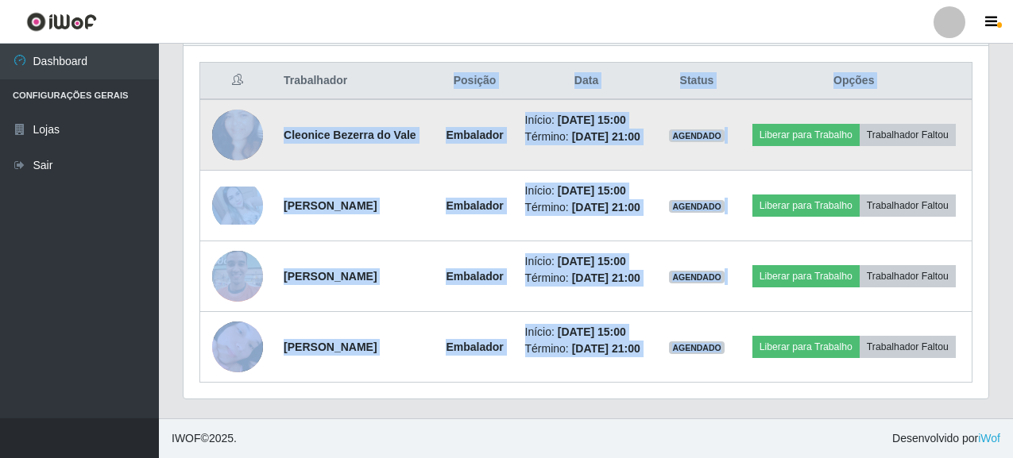
click at [275, 99] on td "Cleonice Bezerra do Vale" at bounding box center [354, 134] width 160 height 71
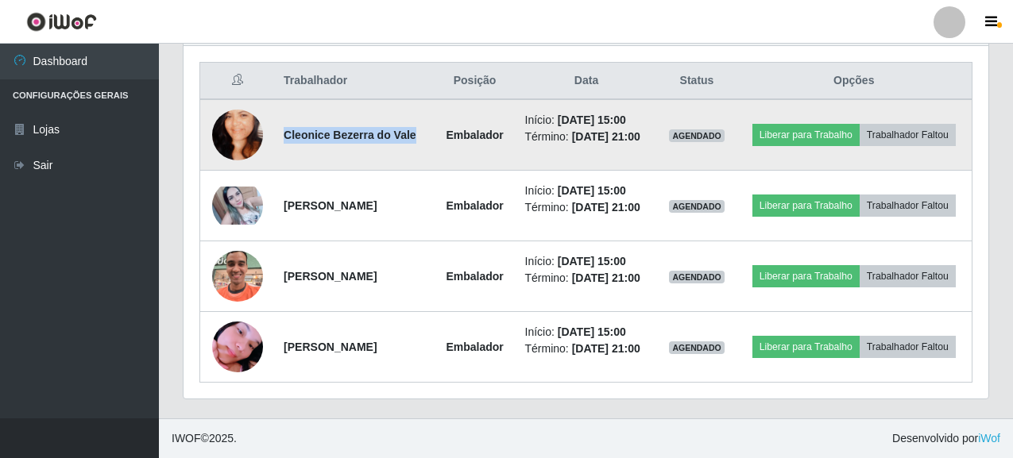
drag, startPoint x: 278, startPoint y: 91, endPoint x: 331, endPoint y: 79, distance: 54.4
click at [400, 112] on td "Cleonice Bezerra do Vale" at bounding box center [354, 134] width 160 height 71
click at [285, 129] on strong "Cleonice Bezerra do Vale" at bounding box center [350, 135] width 133 height 13
drag, startPoint x: 277, startPoint y: 91, endPoint x: 413, endPoint y: 92, distance: 135.8
click at [413, 99] on td "Cleonice Bezerra do Vale" at bounding box center [354, 134] width 160 height 71
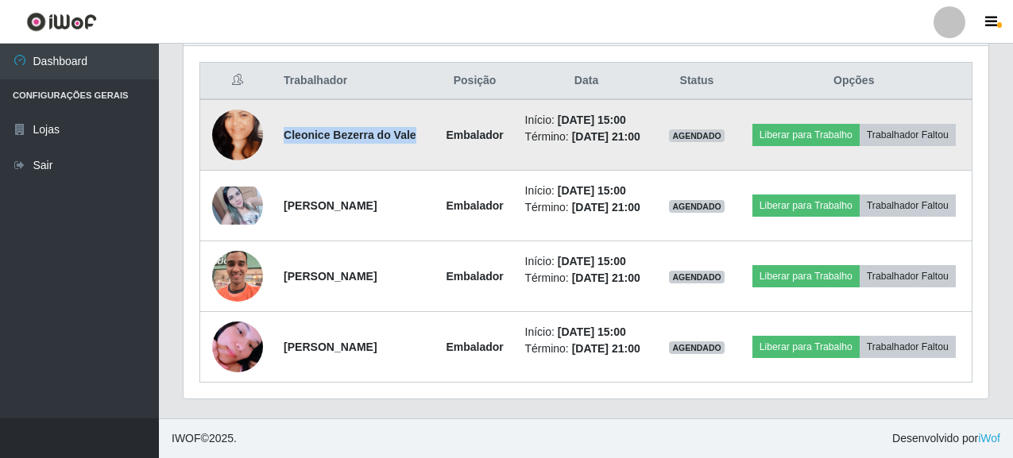
copy strong "Cleonice Bezerra do Vale"
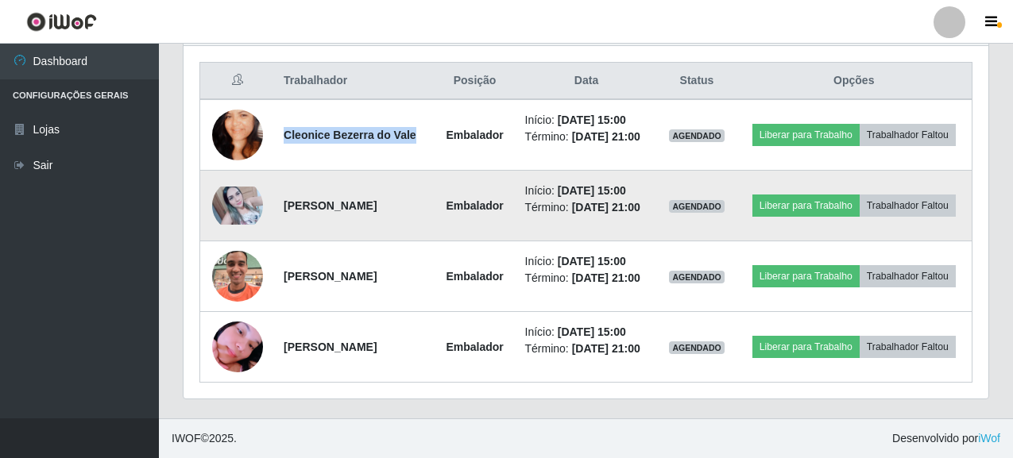
drag, startPoint x: 276, startPoint y: 169, endPoint x: 406, endPoint y: 173, distance: 129.5
click at [406, 173] on td "[PERSON_NAME]" at bounding box center [354, 206] width 160 height 71
click at [291, 199] on strong "[PERSON_NAME]" at bounding box center [330, 205] width 93 height 13
drag, startPoint x: 280, startPoint y: 168, endPoint x: 383, endPoint y: 184, distance: 103.7
click at [383, 184] on td "[PERSON_NAME]" at bounding box center [354, 206] width 160 height 71
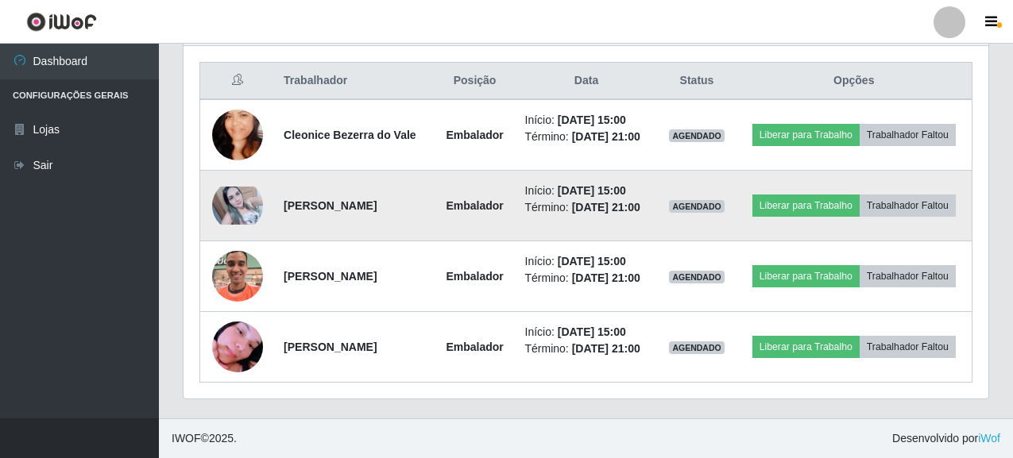
copy strong "[PERSON_NAME]"
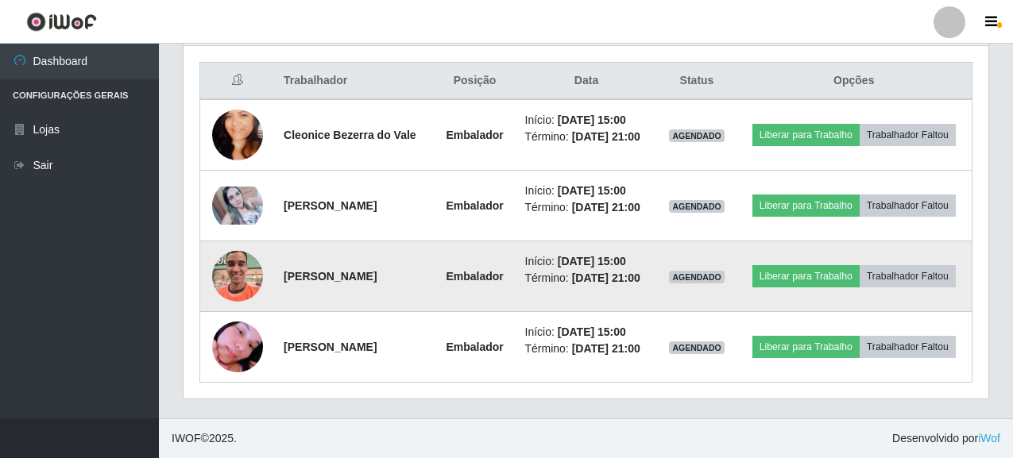
drag, startPoint x: 282, startPoint y: 263, endPoint x: 380, endPoint y: 261, distance: 97.7
click at [380, 261] on td "[PERSON_NAME]" at bounding box center [354, 276] width 160 height 71
click at [326, 270] on strong "[PERSON_NAME]" at bounding box center [330, 276] width 93 height 13
drag, startPoint x: 276, startPoint y: 257, endPoint x: 382, endPoint y: 258, distance: 106.4
click at [382, 258] on td "[PERSON_NAME]" at bounding box center [354, 276] width 160 height 71
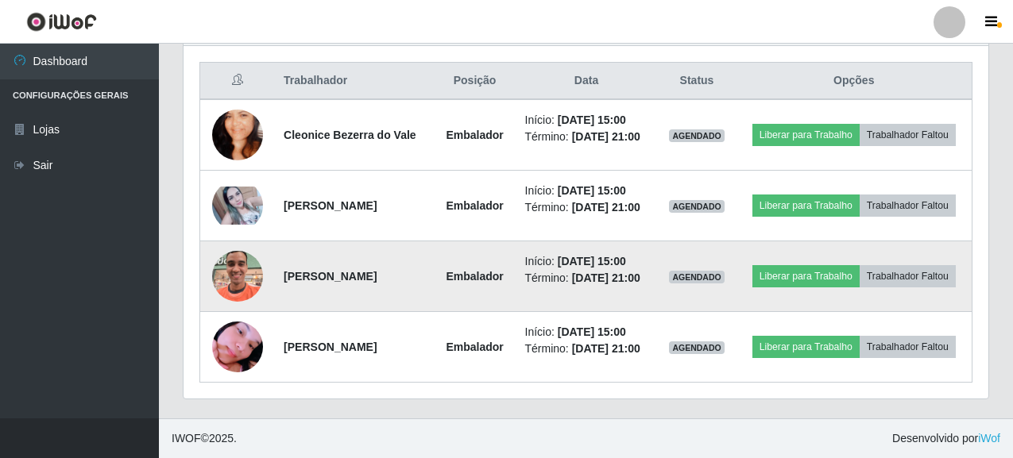
copy strong "[PERSON_NAME]"
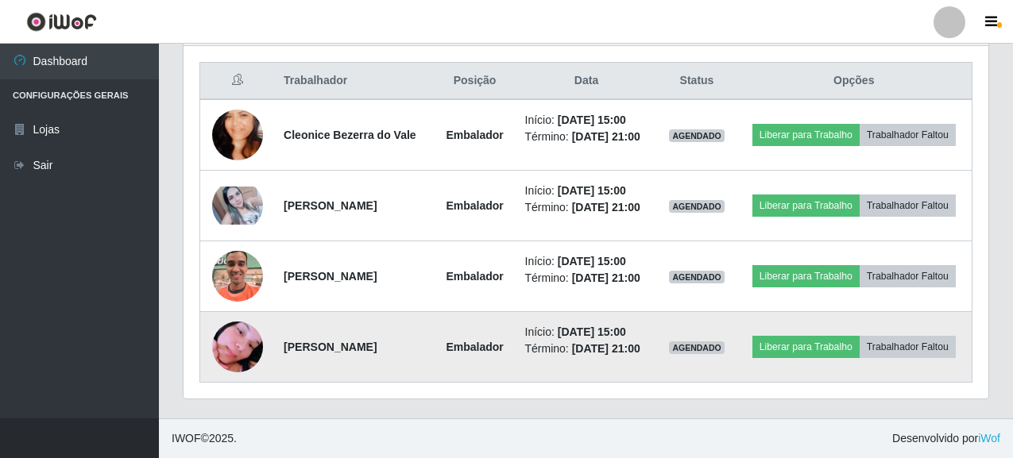
drag, startPoint x: 276, startPoint y: 338, endPoint x: 448, endPoint y: 339, distance: 171.6
click at [434, 339] on td "[PERSON_NAME]" at bounding box center [354, 347] width 160 height 71
copy strong "[PERSON_NAME]"
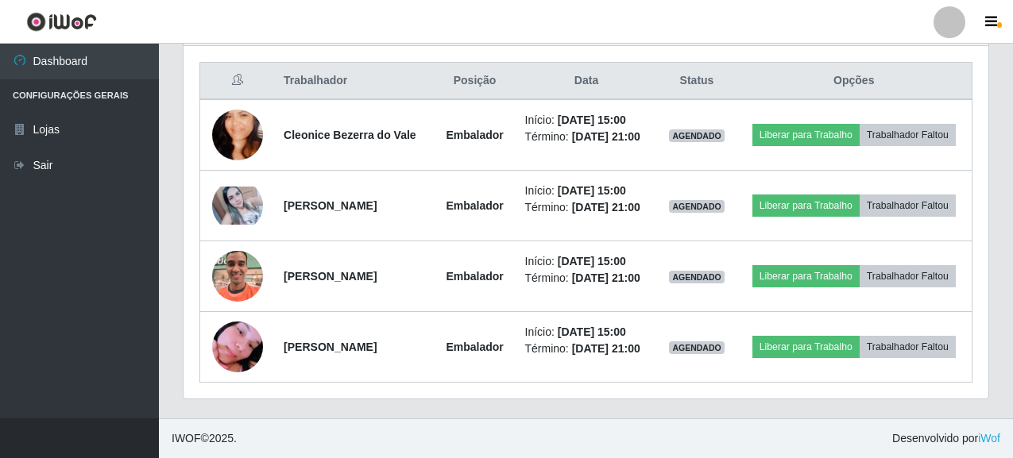
click at [448, 408] on div "Hoje 1 dia 3 dias 1 Semana Não encerrados Trabalhador Posição Data Status Opçõe…" at bounding box center [586, 212] width 830 height 411
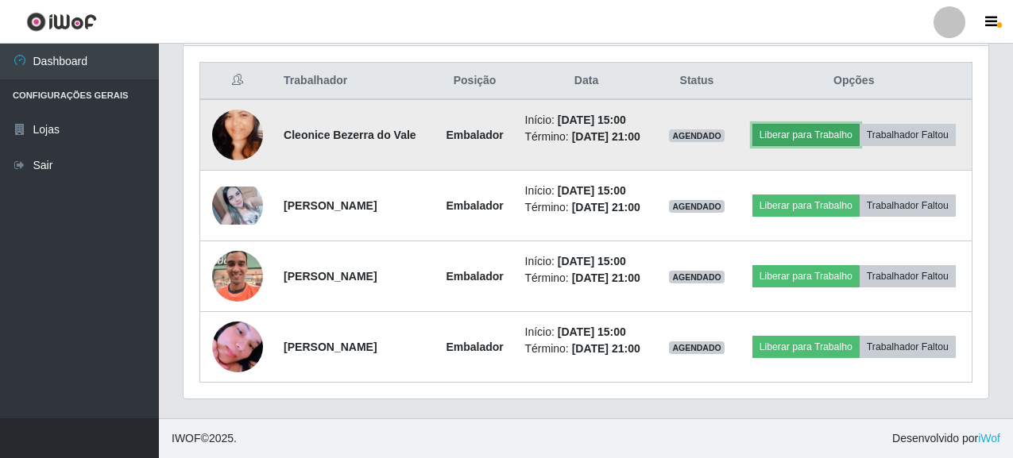
click at [859, 124] on button "Liberar para Trabalho" at bounding box center [805, 135] width 107 height 22
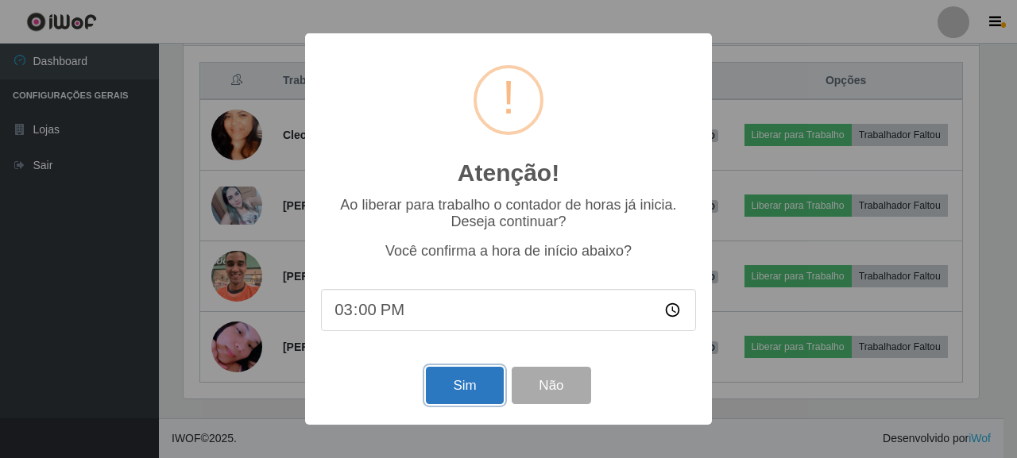
click at [484, 390] on button "Sim" at bounding box center [464, 385] width 77 height 37
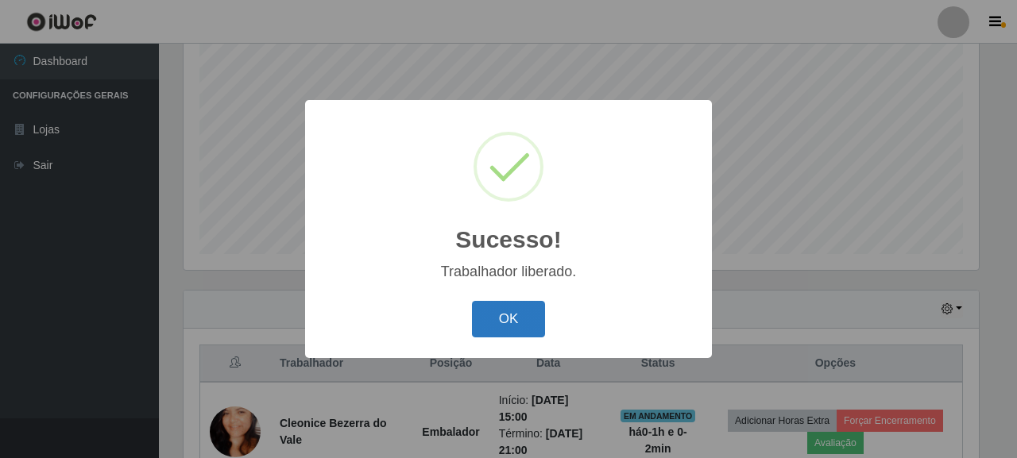
click at [513, 311] on button "OK" at bounding box center [509, 319] width 74 height 37
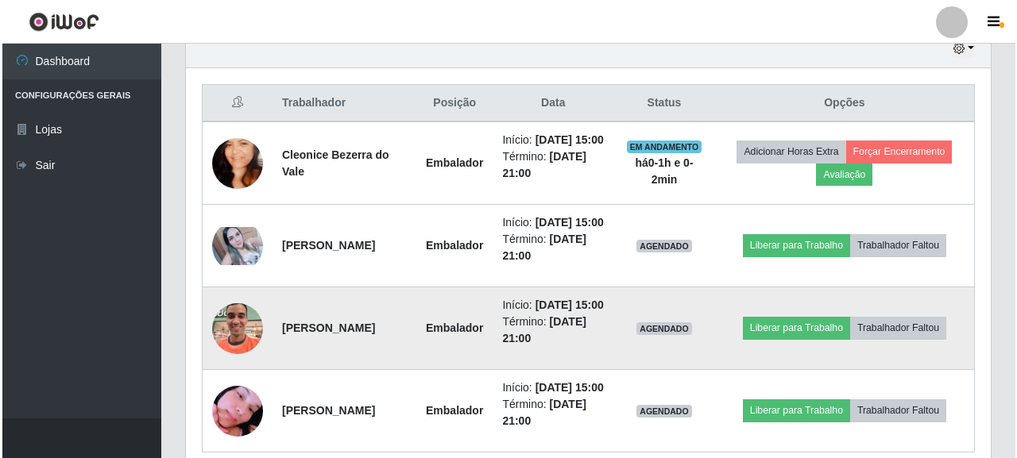
scroll to position [552, 0]
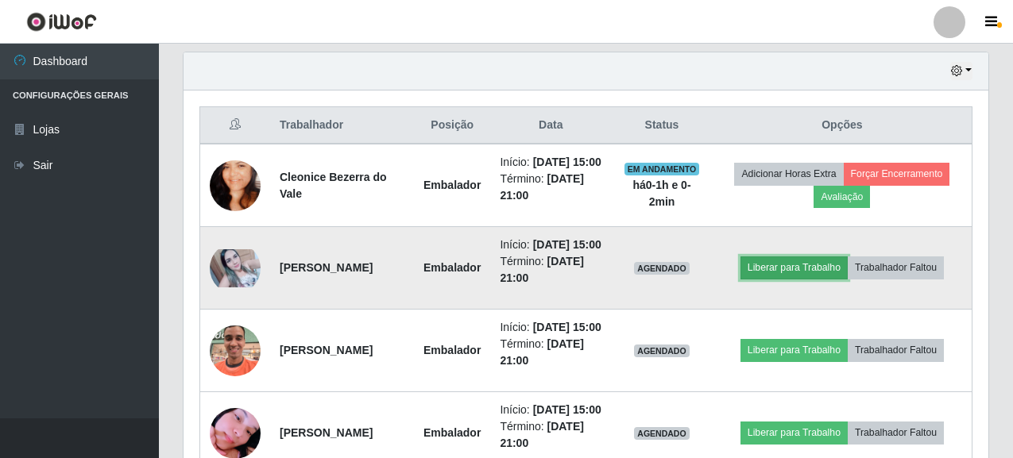
click at [815, 279] on button "Liberar para Trabalho" at bounding box center [793, 268] width 107 height 22
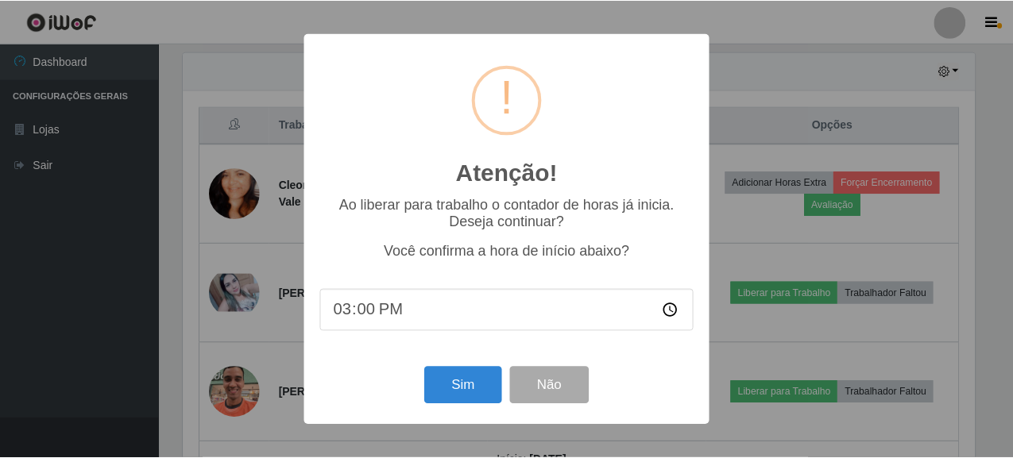
scroll to position [330, 795]
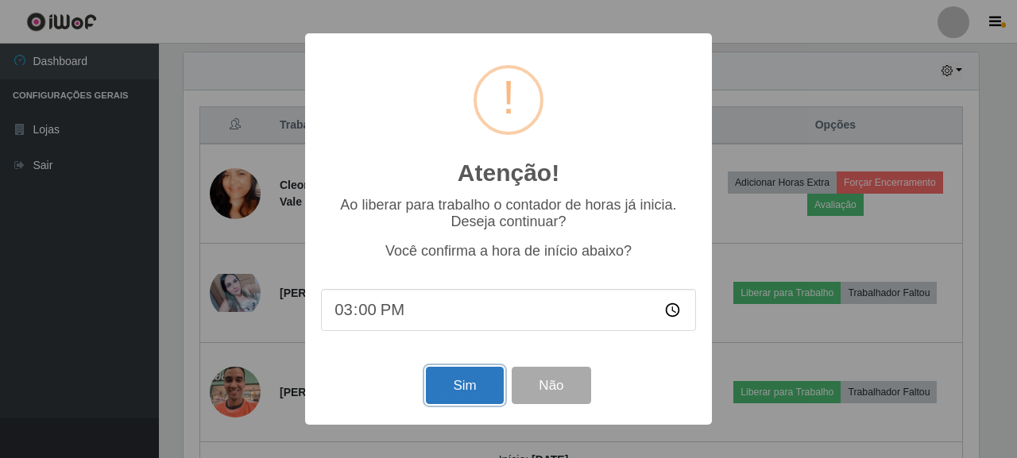
click at [461, 392] on button "Sim" at bounding box center [464, 385] width 77 height 37
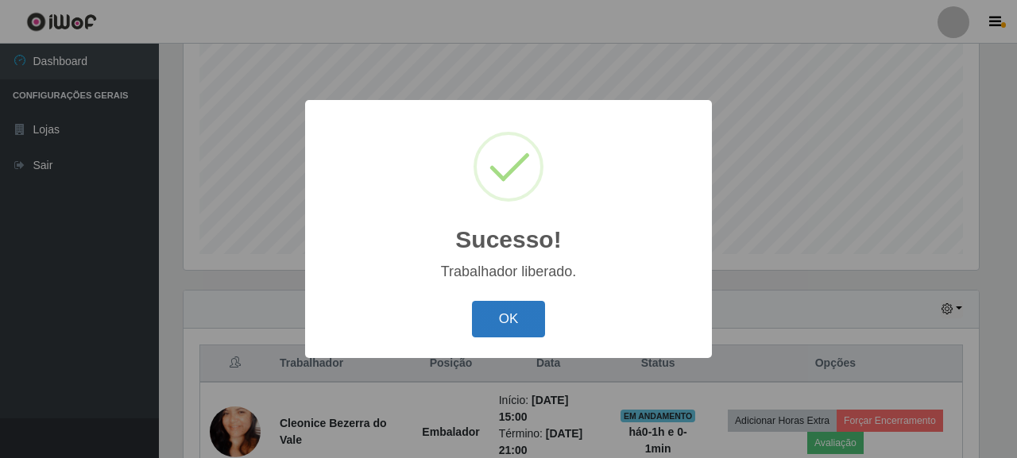
click at [507, 318] on button "OK" at bounding box center [509, 319] width 74 height 37
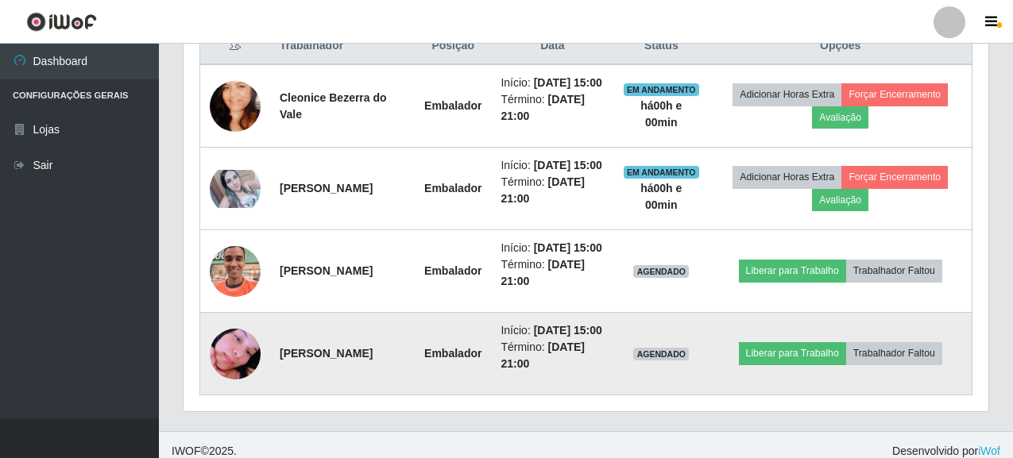
scroll to position [711, 0]
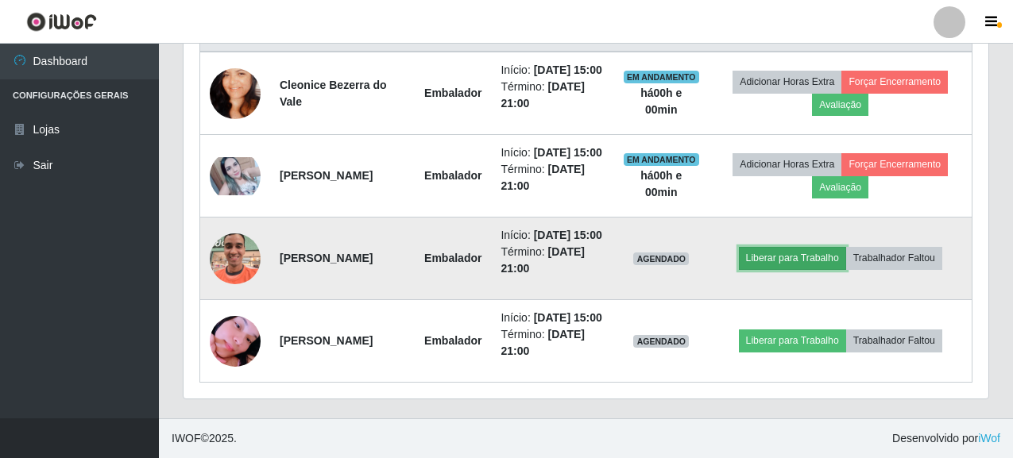
click at [801, 247] on button "Liberar para Trabalho" at bounding box center [792, 258] width 107 height 22
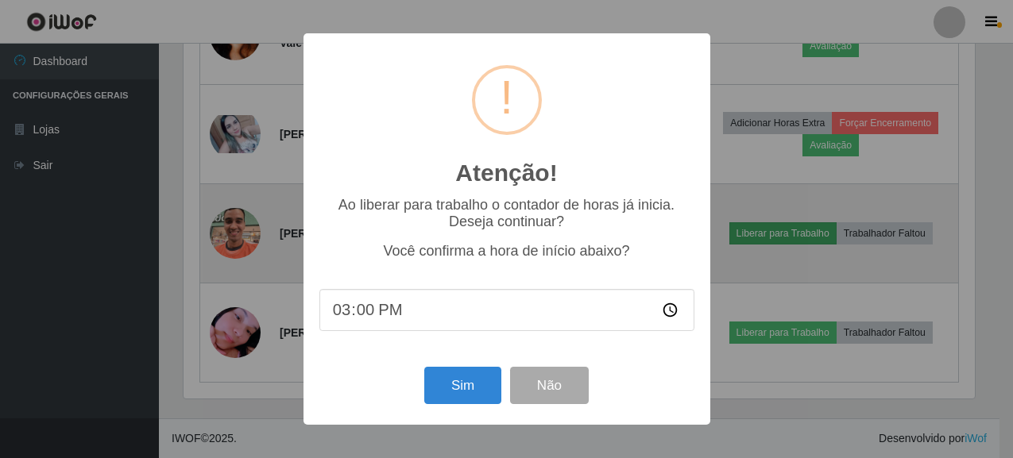
scroll to position [330, 795]
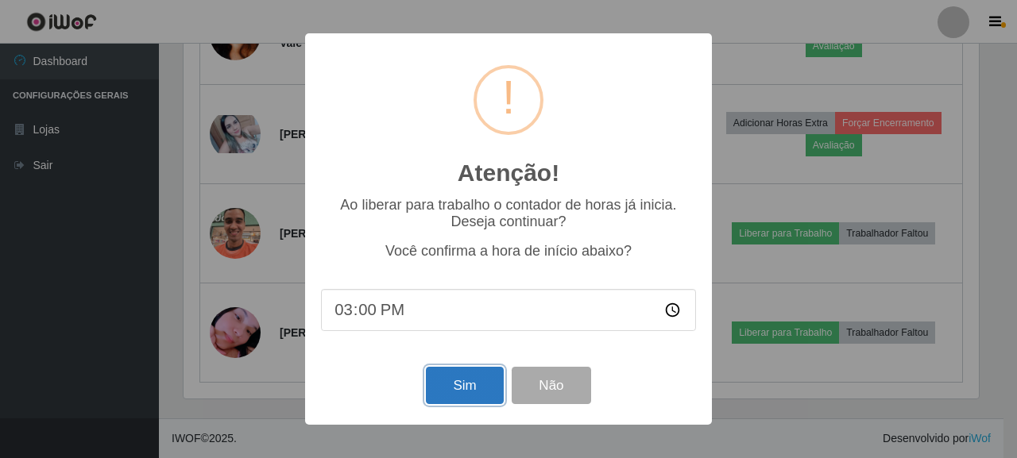
click at [463, 395] on button "Sim" at bounding box center [464, 385] width 77 height 37
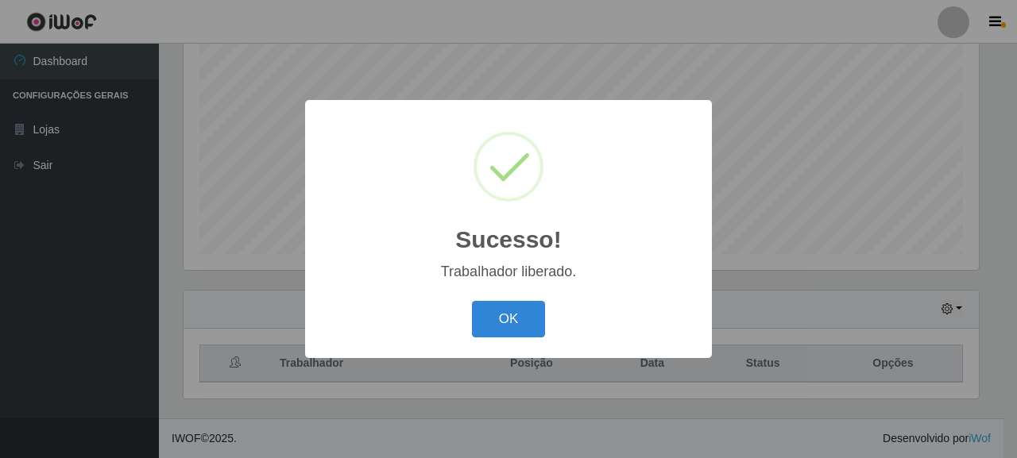
click at [783, 332] on div "Sucesso! × Trabalhador liberado. OK Cancel" at bounding box center [508, 229] width 1017 height 458
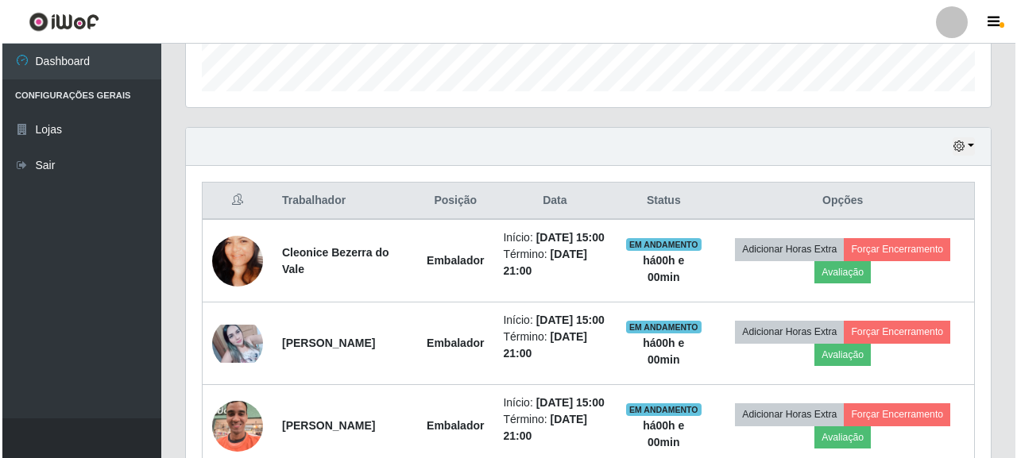
scroll to position [711, 0]
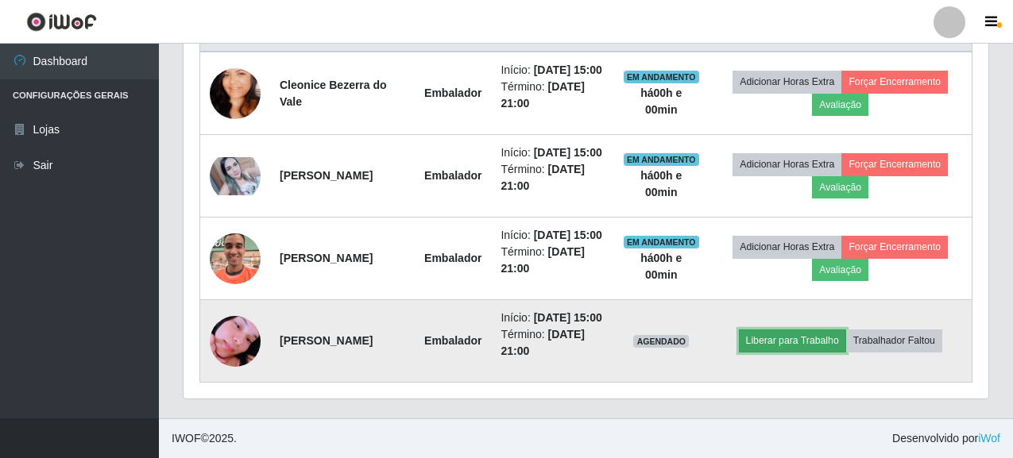
click at [804, 334] on button "Liberar para Trabalho" at bounding box center [792, 341] width 107 height 22
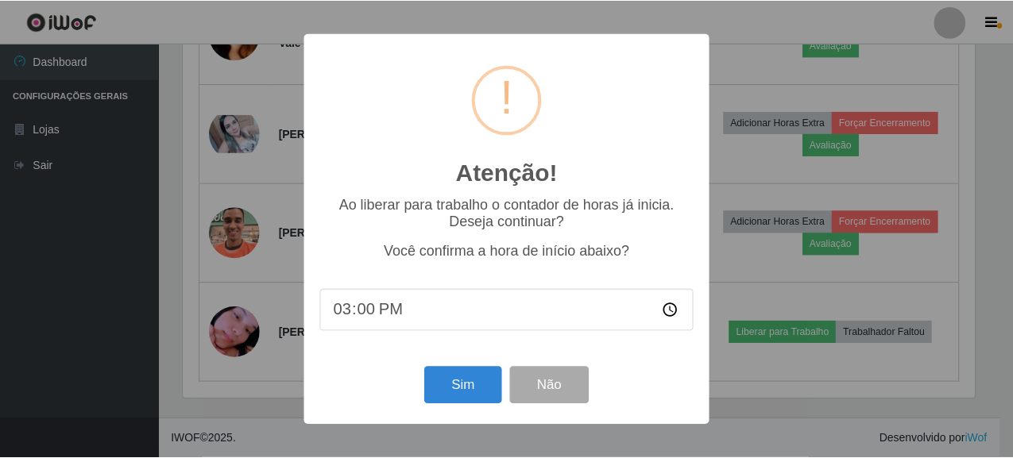
scroll to position [330, 795]
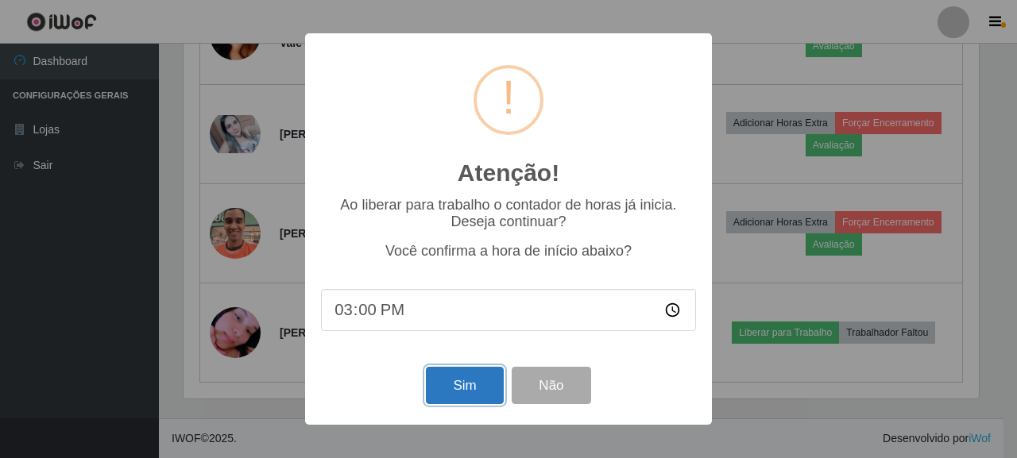
click at [460, 403] on button "Sim" at bounding box center [464, 385] width 77 height 37
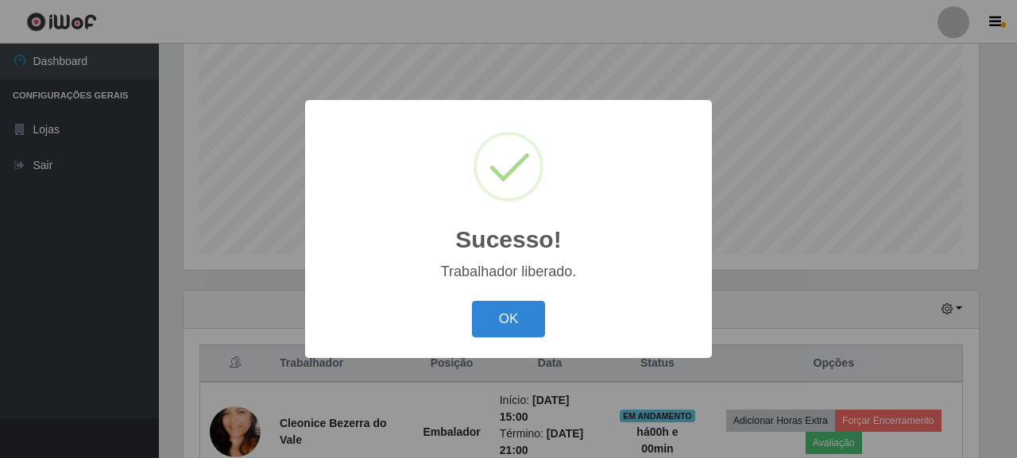
click at [469, 336] on div "OK Cancel" at bounding box center [508, 318] width 375 height 45
click at [508, 321] on button "OK" at bounding box center [509, 319] width 74 height 37
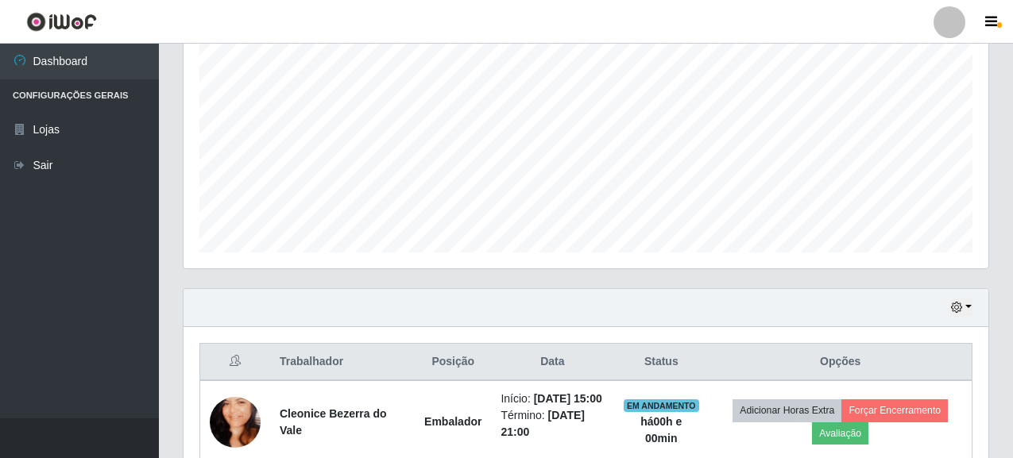
scroll to position [314, 0]
